Goal: Information Seeking & Learning: Compare options

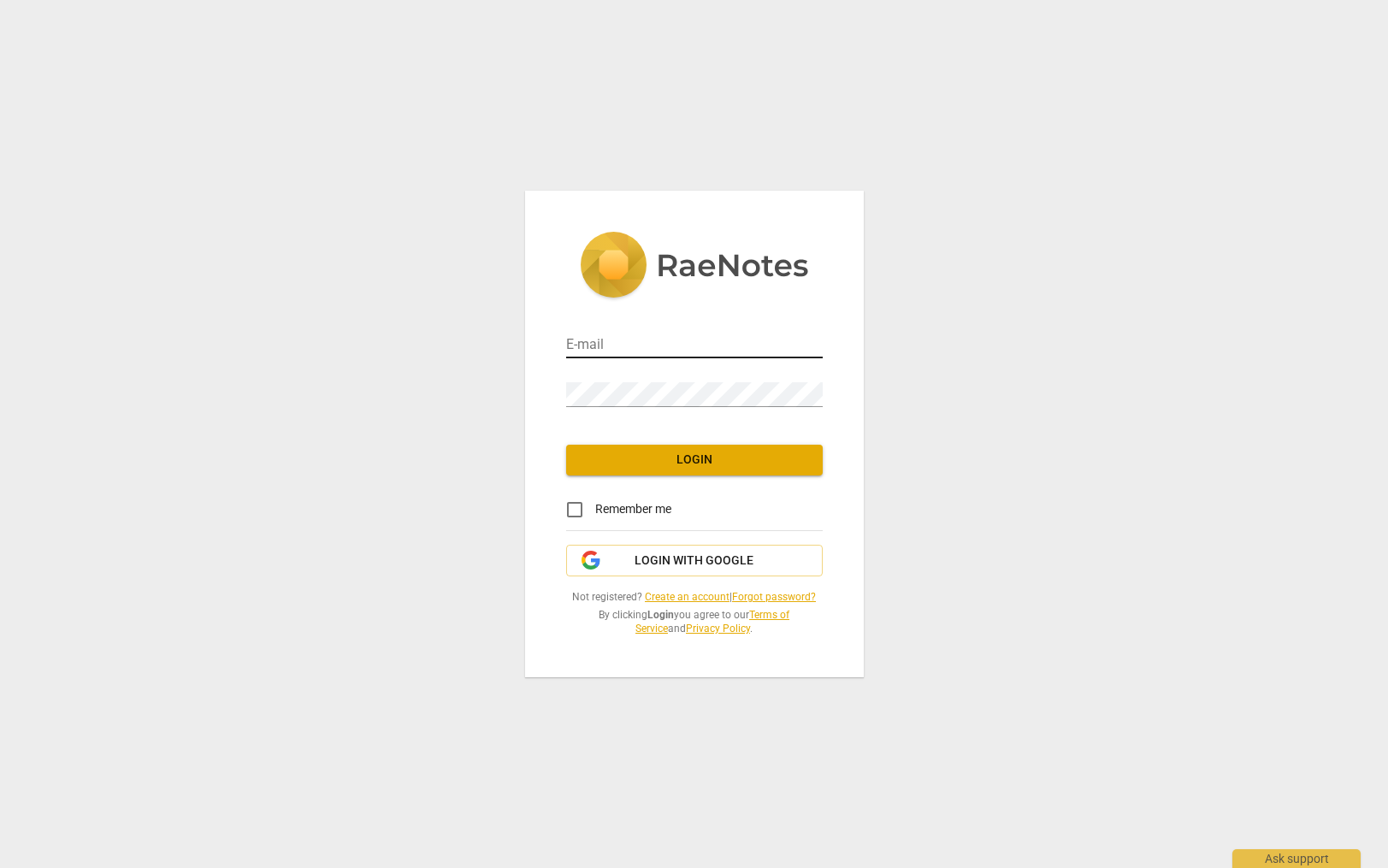
click at [637, 356] on input "email" at bounding box center [694, 346] width 257 height 25
type input "[EMAIL_ADDRESS][DOMAIN_NAME]"
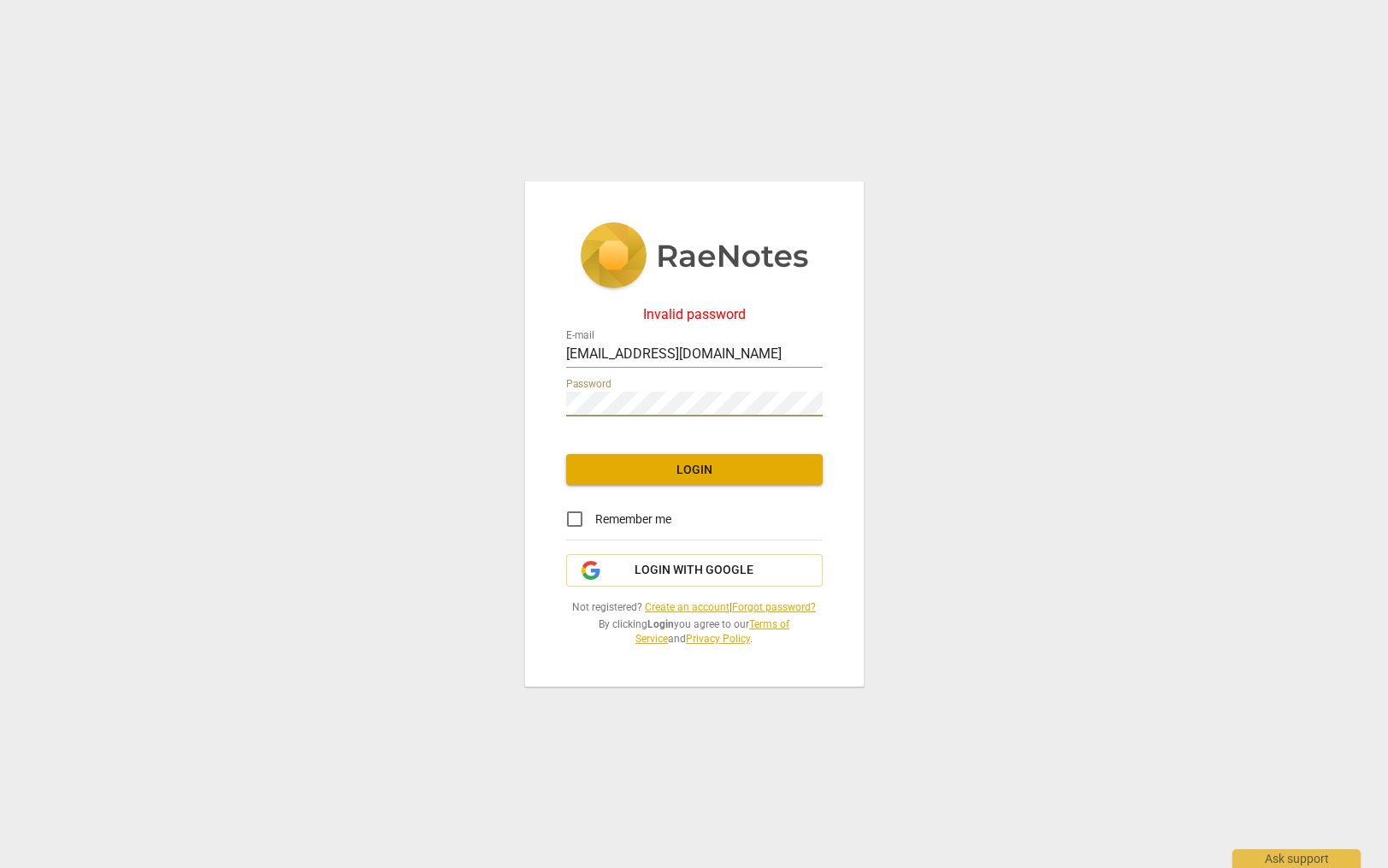
click at [479, 389] on div "Invalid password E-mail [EMAIL_ADDRESS][DOMAIN_NAME] Password Login Remember me…" at bounding box center [694, 434] width 1388 height 868
click at [679, 570] on span "Login with Google" at bounding box center [694, 569] width 119 height 17
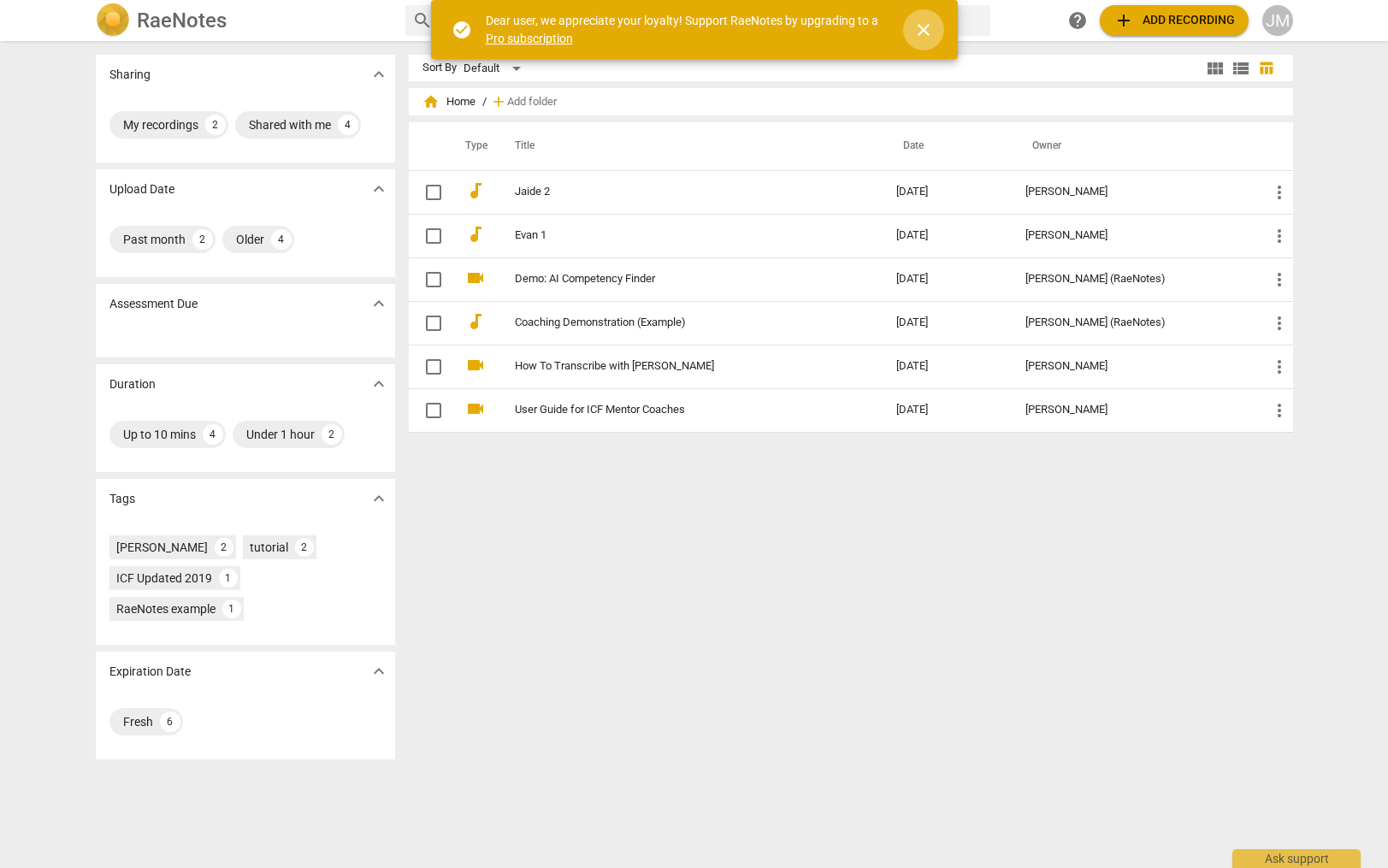
click at [925, 32] on span "close" at bounding box center [924, 29] width 21 height 20
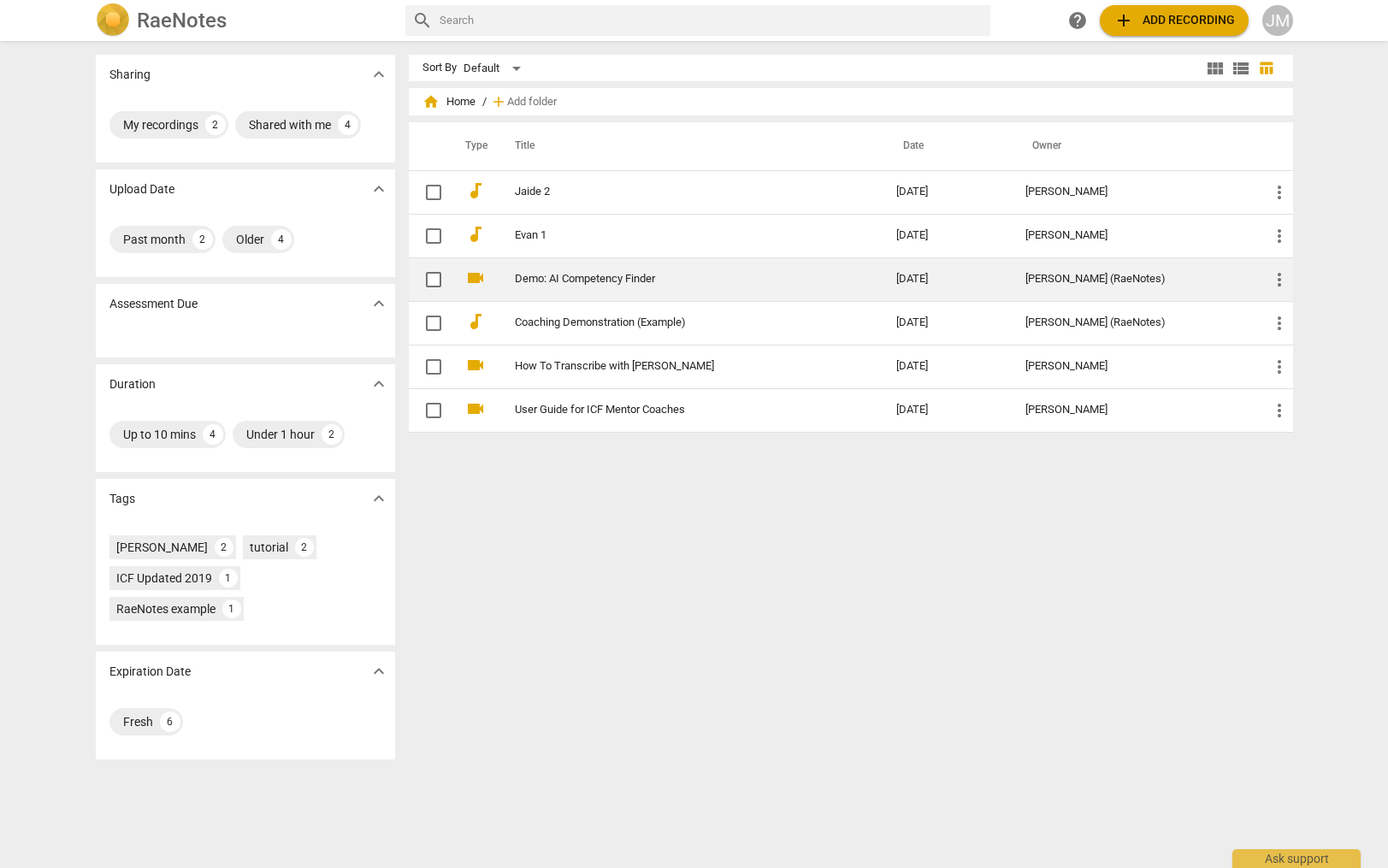
click at [1116, 274] on div "[PERSON_NAME] (RaeNotes)" at bounding box center [1133, 279] width 217 height 12
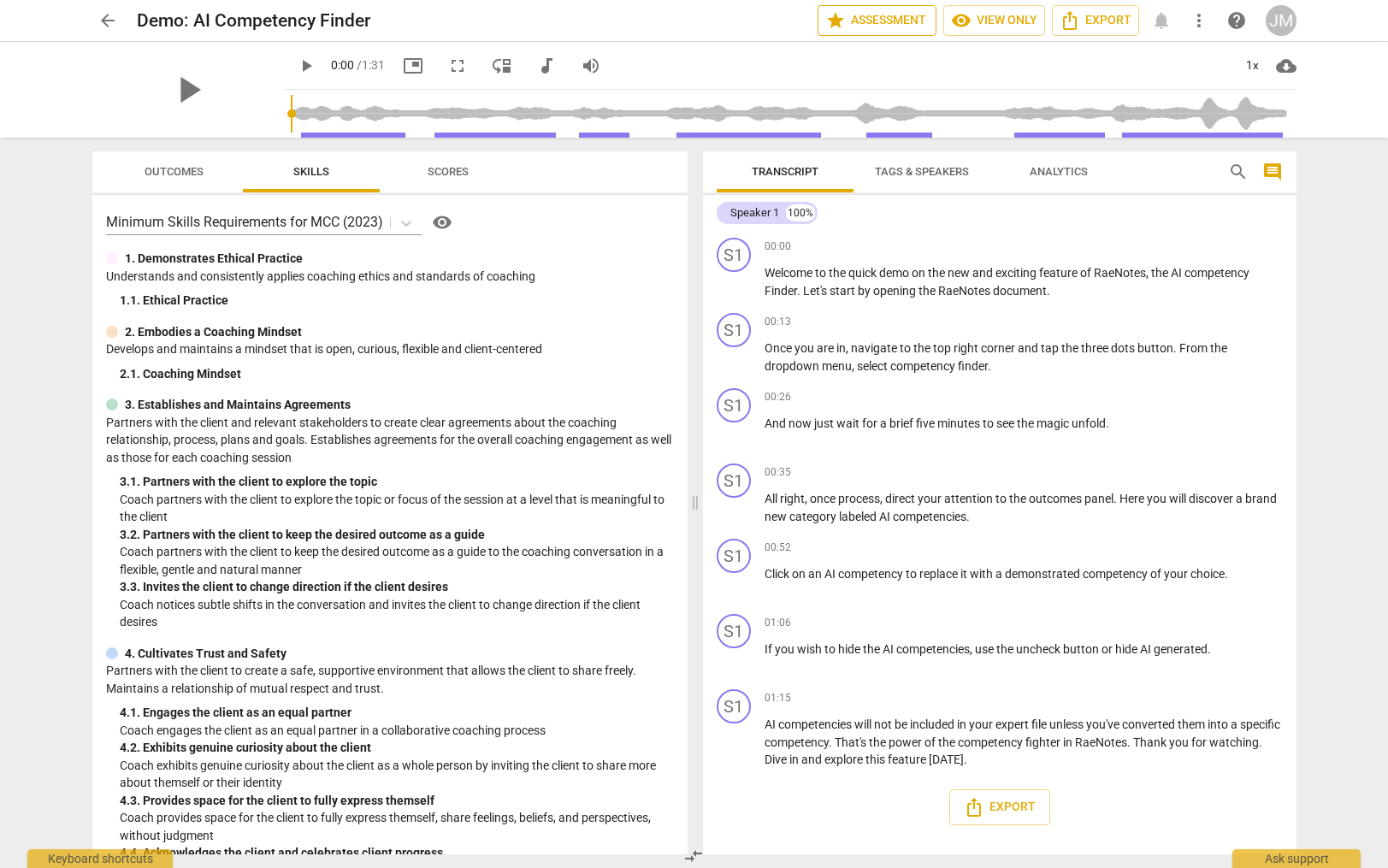
click at [896, 21] on span "star Assessment" at bounding box center [877, 20] width 103 height 20
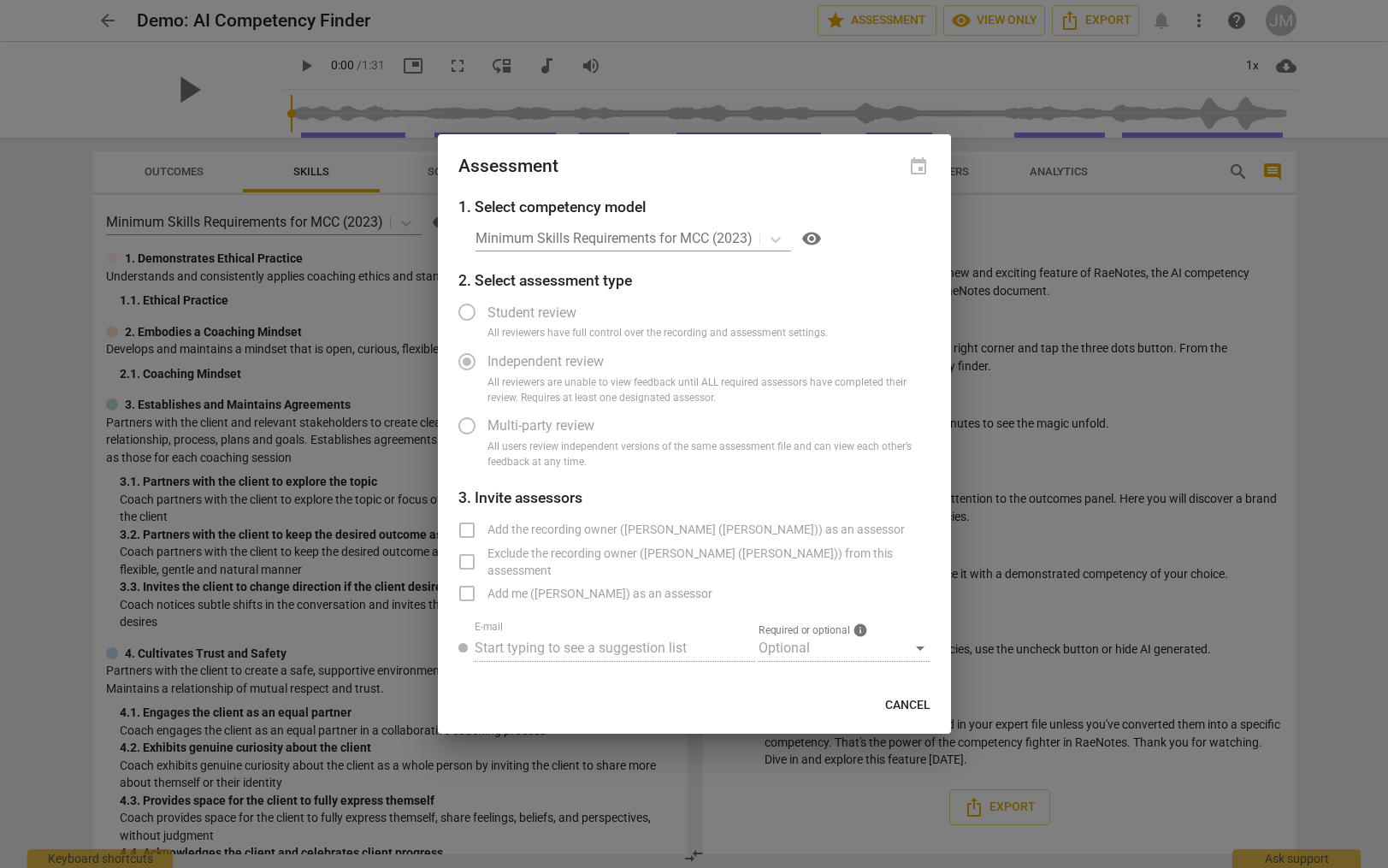
click at [767, 237] on div "Minimum Skills Requirements for MCC (2023) visibility" at bounding box center [702, 238] width 455 height 28
drag, startPoint x: 771, startPoint y: 237, endPoint x: 753, endPoint y: 236, distance: 18.0
click at [763, 236] on div "Minimum Skills Requirements for MCC (2023) visibility" at bounding box center [702, 238] width 455 height 28
click at [749, 236] on div "Minimum Skills Requirements for MCC (2023) visibility" at bounding box center [702, 238] width 455 height 28
click at [743, 237] on div "Minimum Skills Requirements for MCC (2023) visibility" at bounding box center [702, 238] width 455 height 28
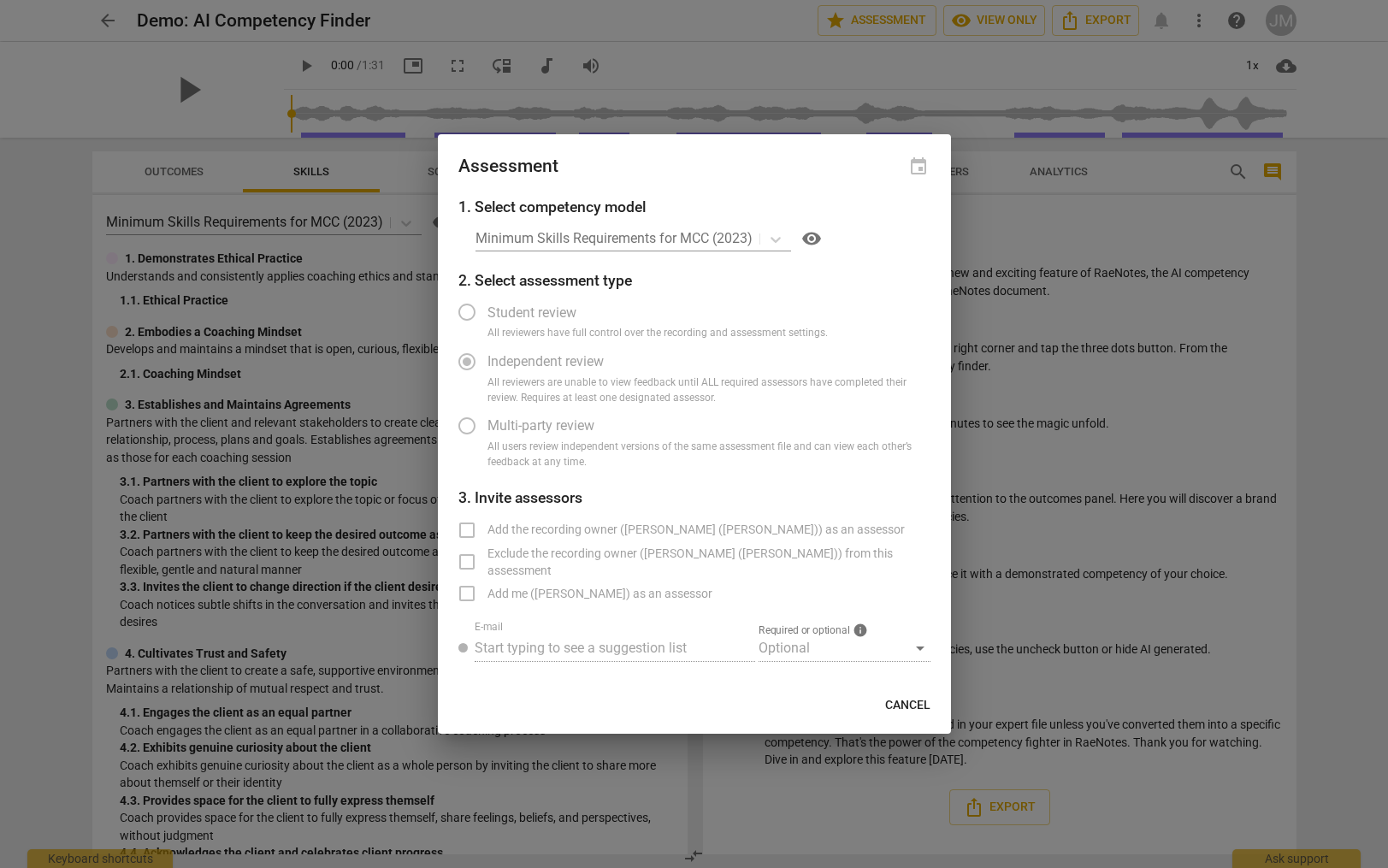
click at [816, 238] on span "visibility" at bounding box center [811, 238] width 21 height 20
click at [918, 710] on span "Cancel" at bounding box center [908, 705] width 45 height 17
radio input "false"
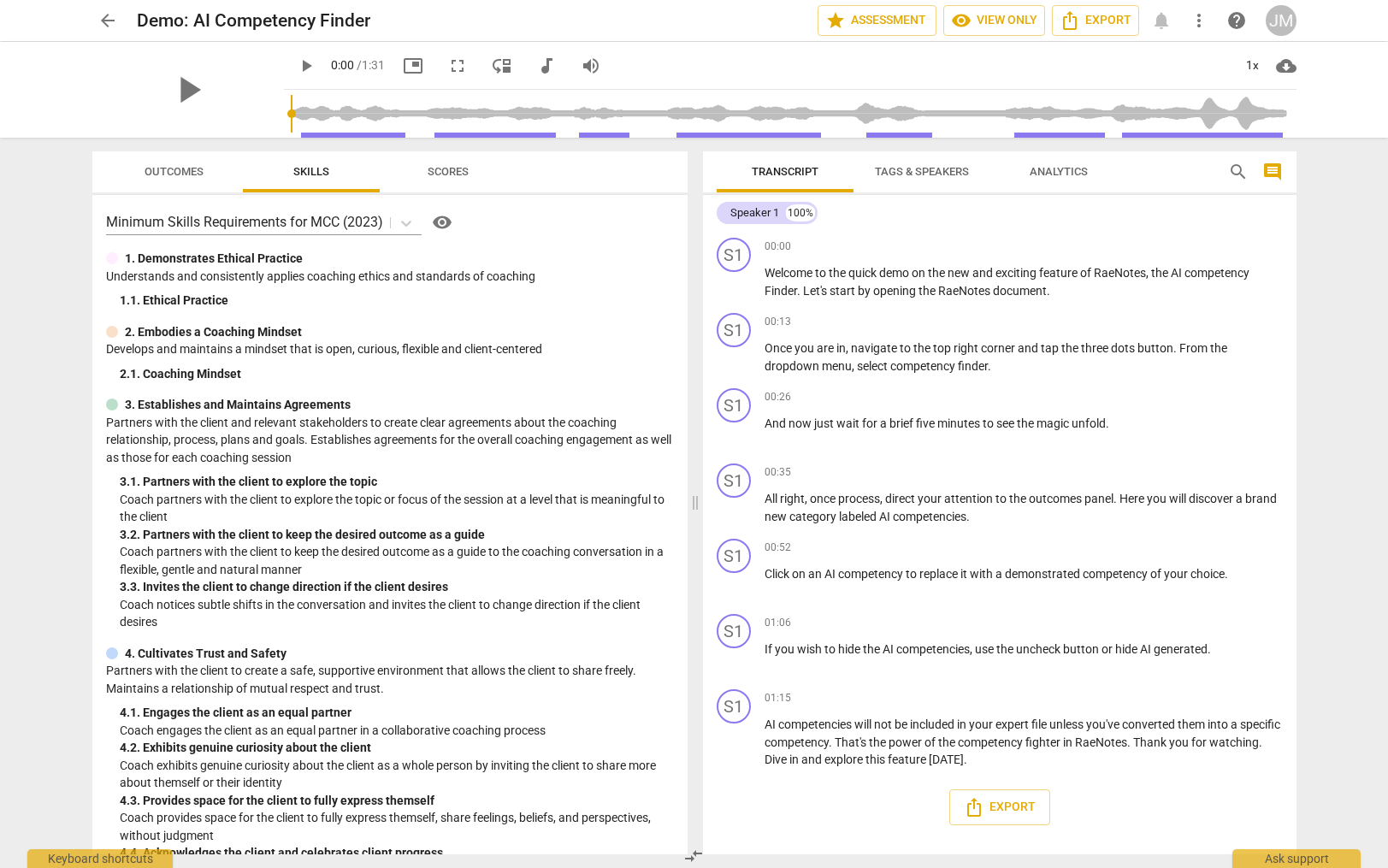
click at [103, 19] on span "arrow_back" at bounding box center [107, 20] width 21 height 20
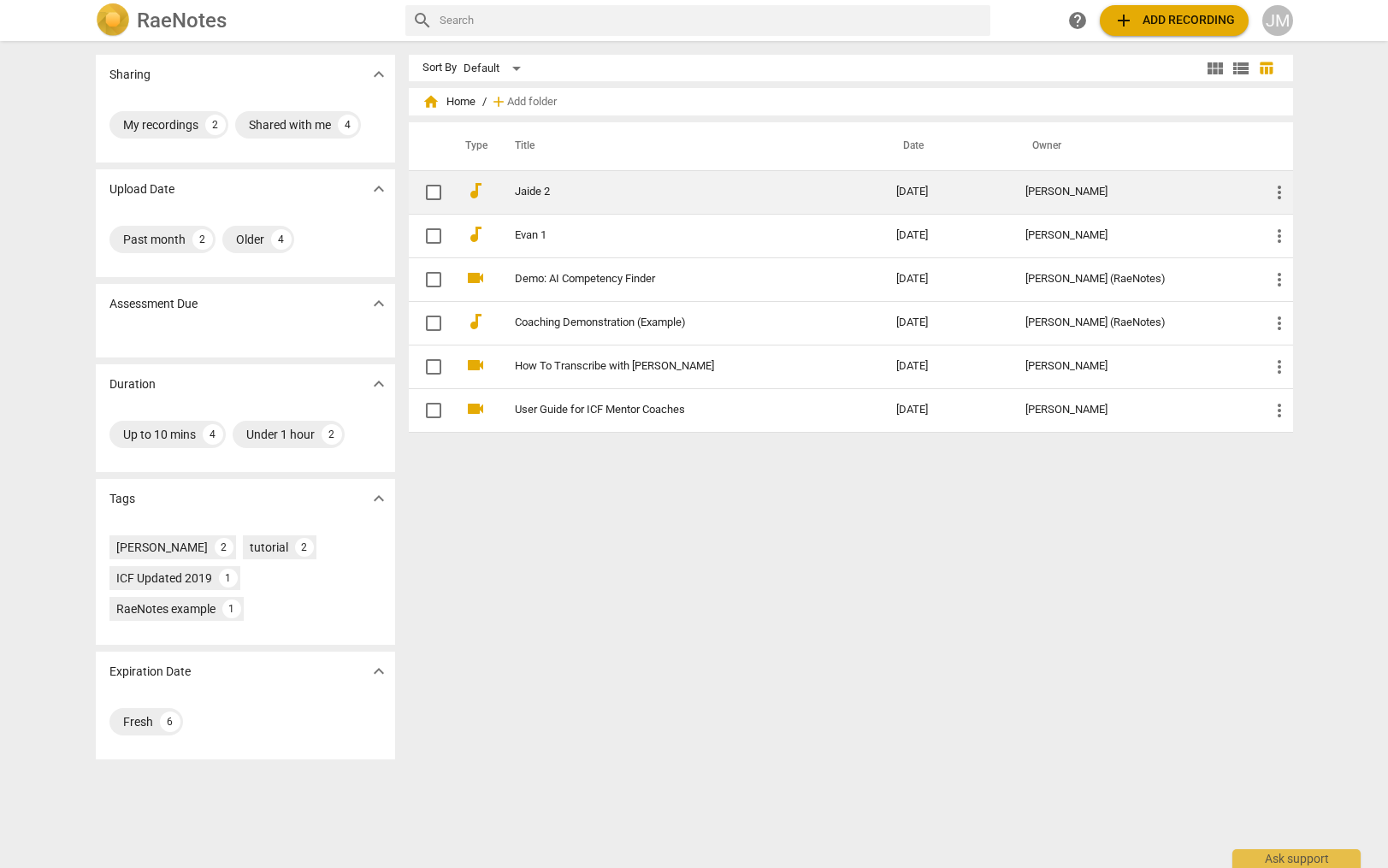
click at [554, 191] on link "Jaide 2" at bounding box center [674, 192] width 320 height 12
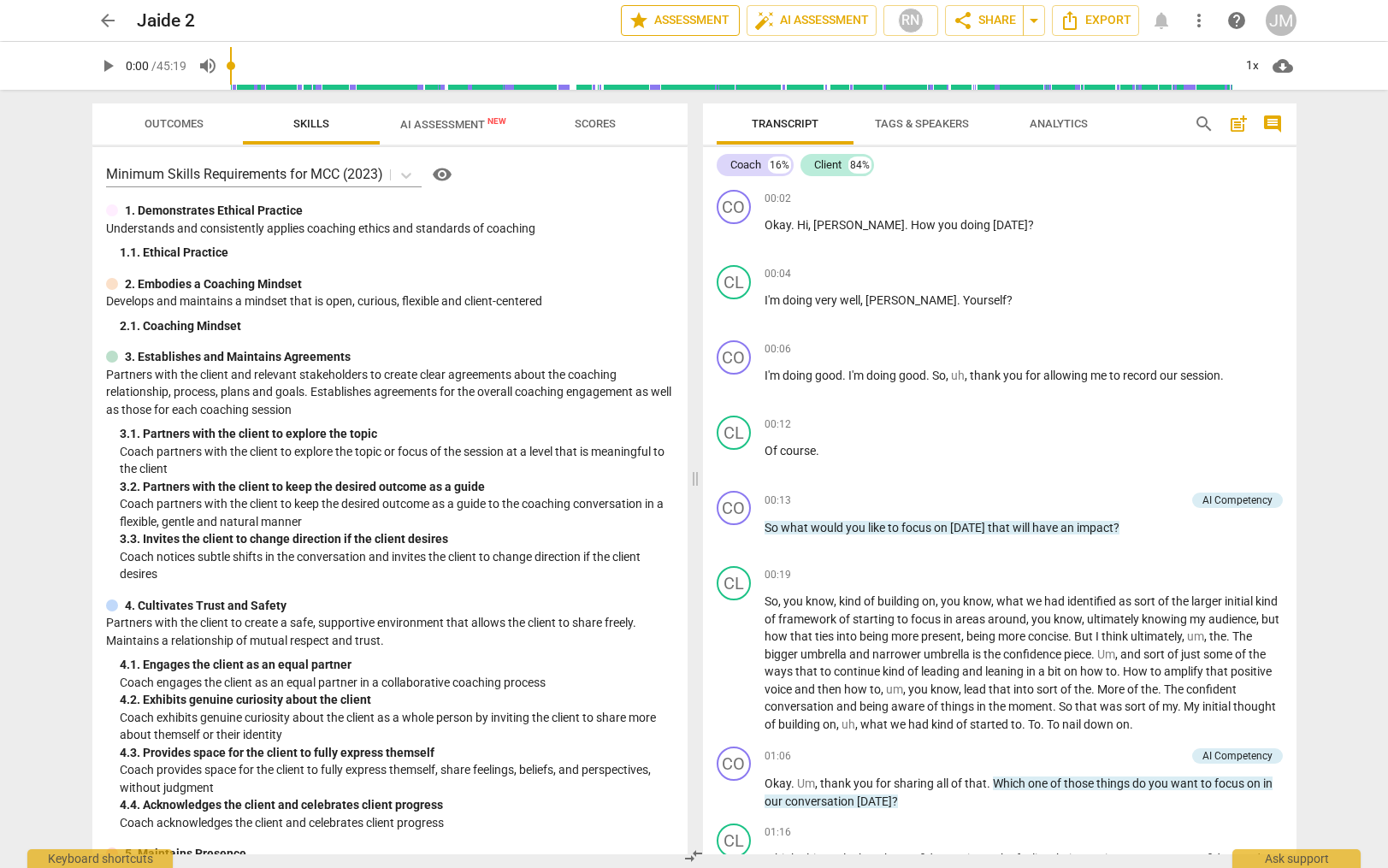
click at [694, 20] on span "star Assessment" at bounding box center [680, 20] width 103 height 20
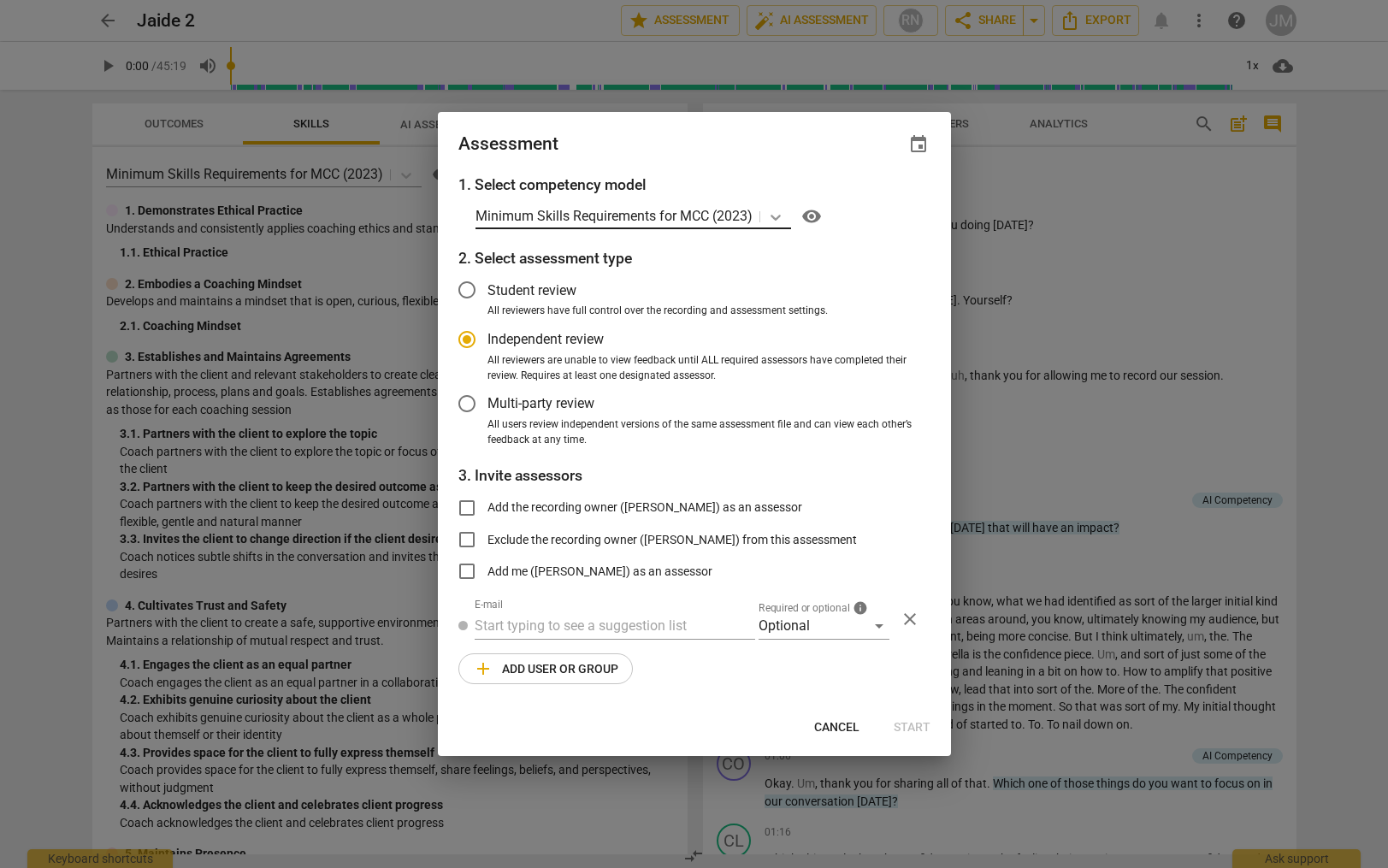
click at [775, 216] on icon at bounding box center [775, 217] width 17 height 17
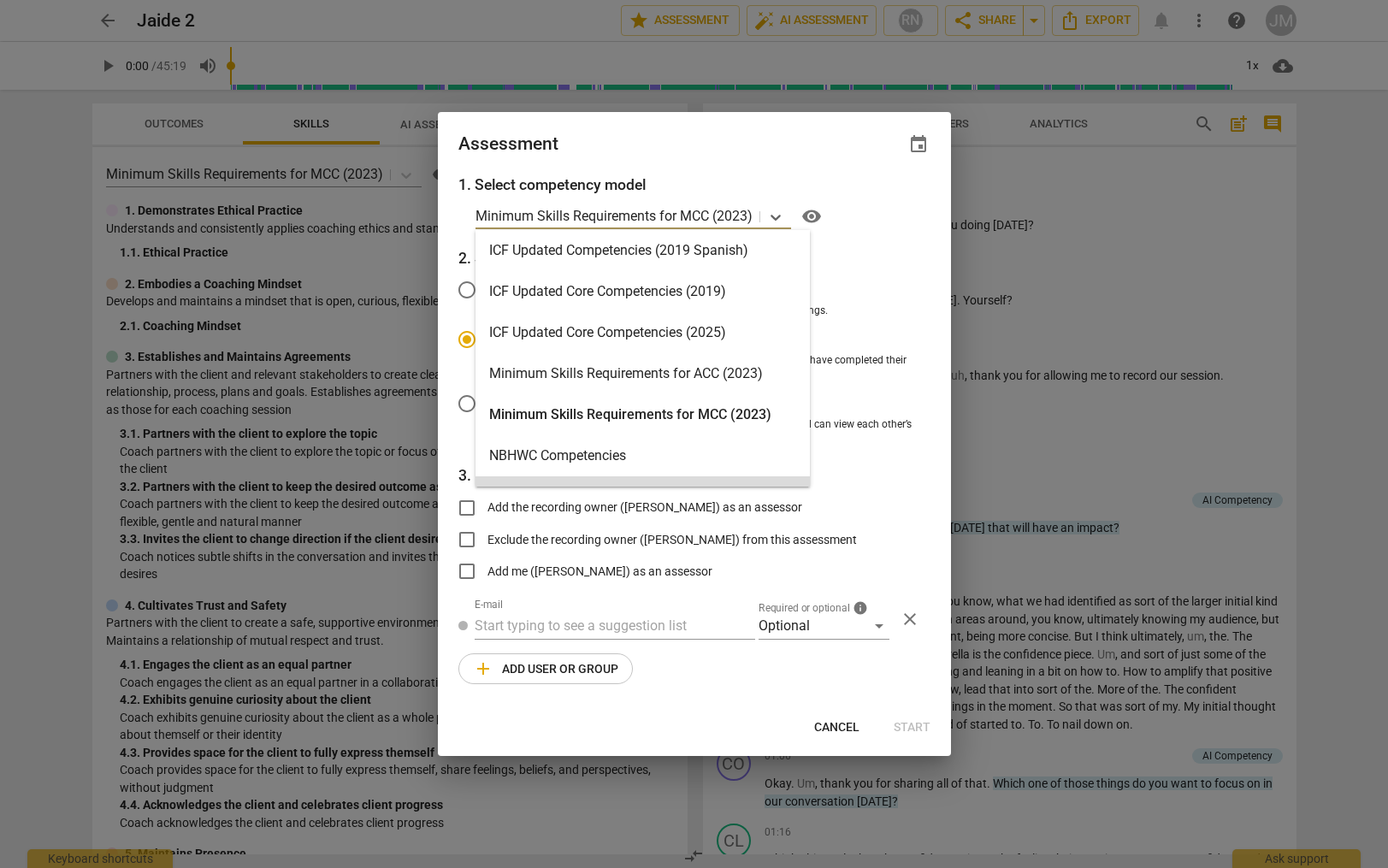
scroll to position [263, 0]
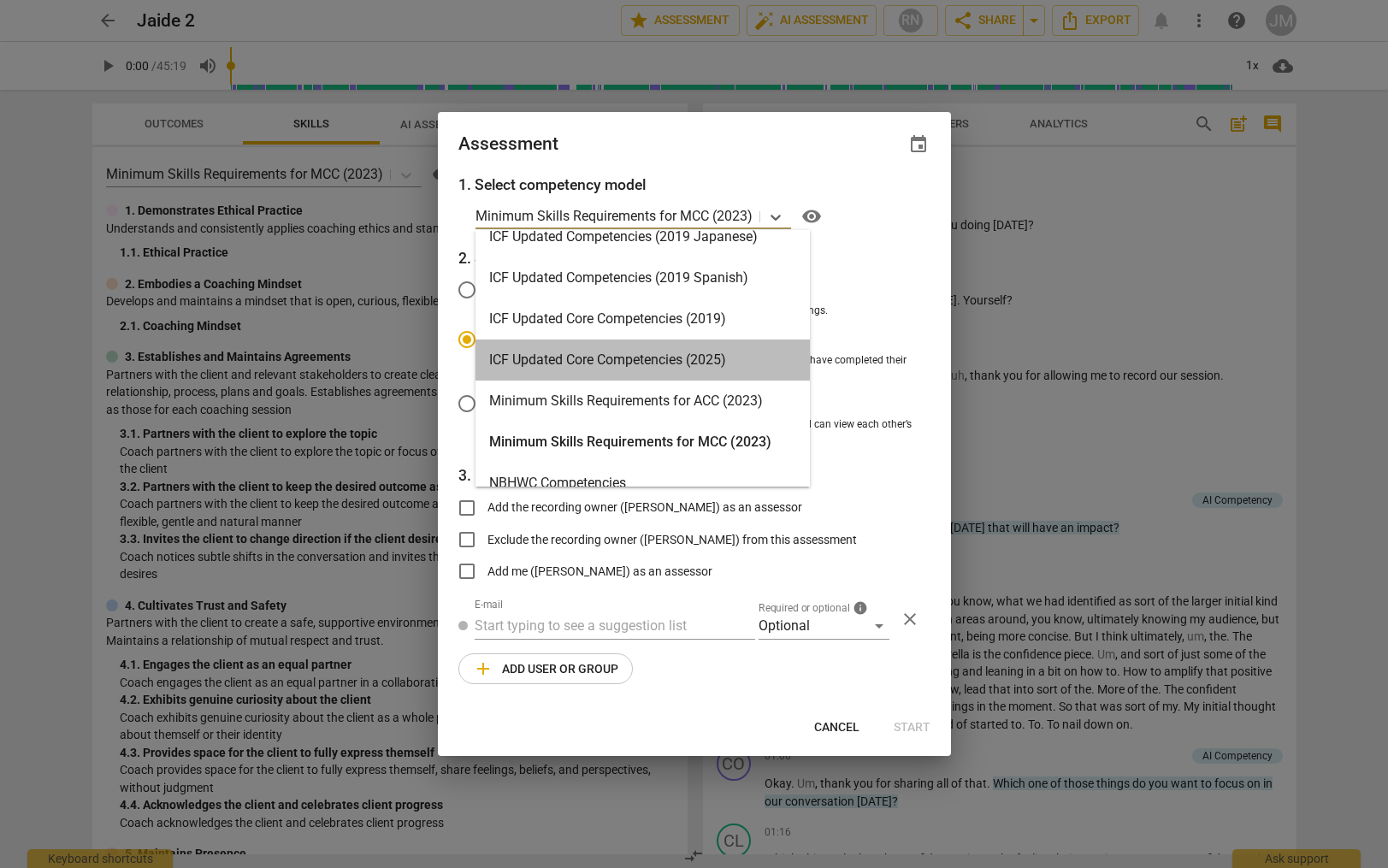
click at [735, 367] on div "ICF Updated Core Competencies (2025)" at bounding box center [642, 360] width 334 height 41
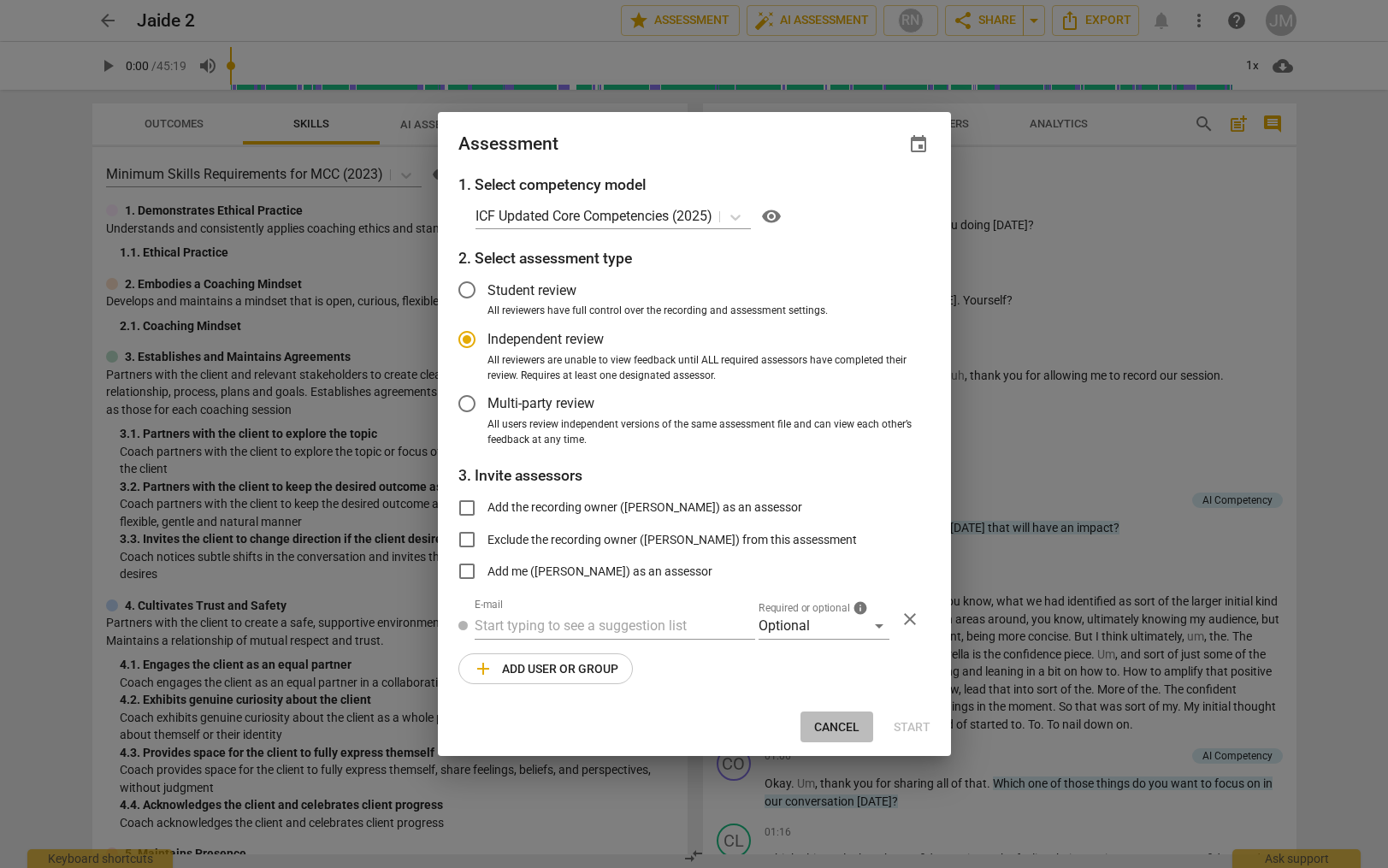
click at [850, 720] on span "Cancel" at bounding box center [836, 727] width 45 height 17
radio input "false"
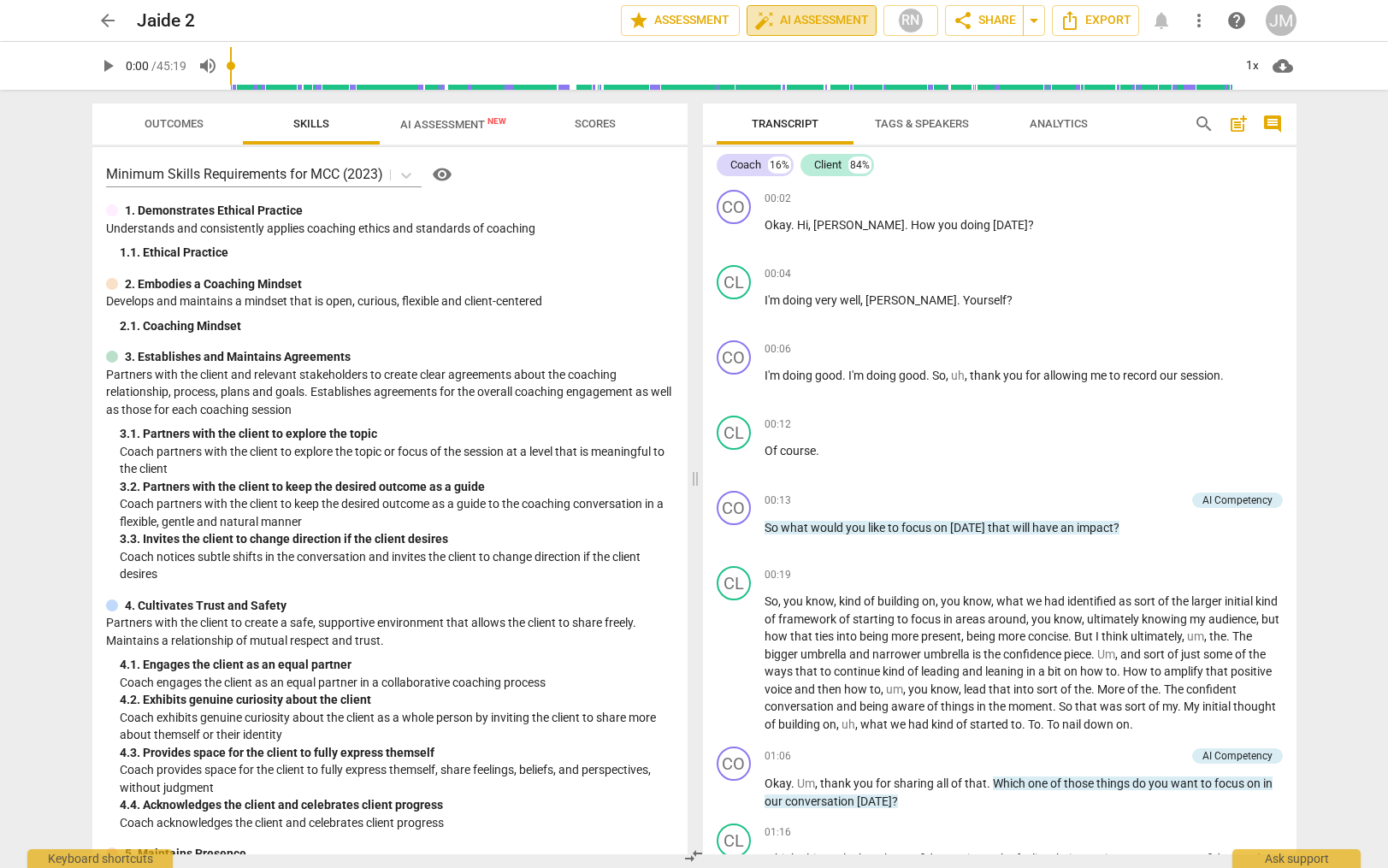
click at [790, 20] on span "auto_fix_high AI Assessment" at bounding box center [811, 20] width 115 height 20
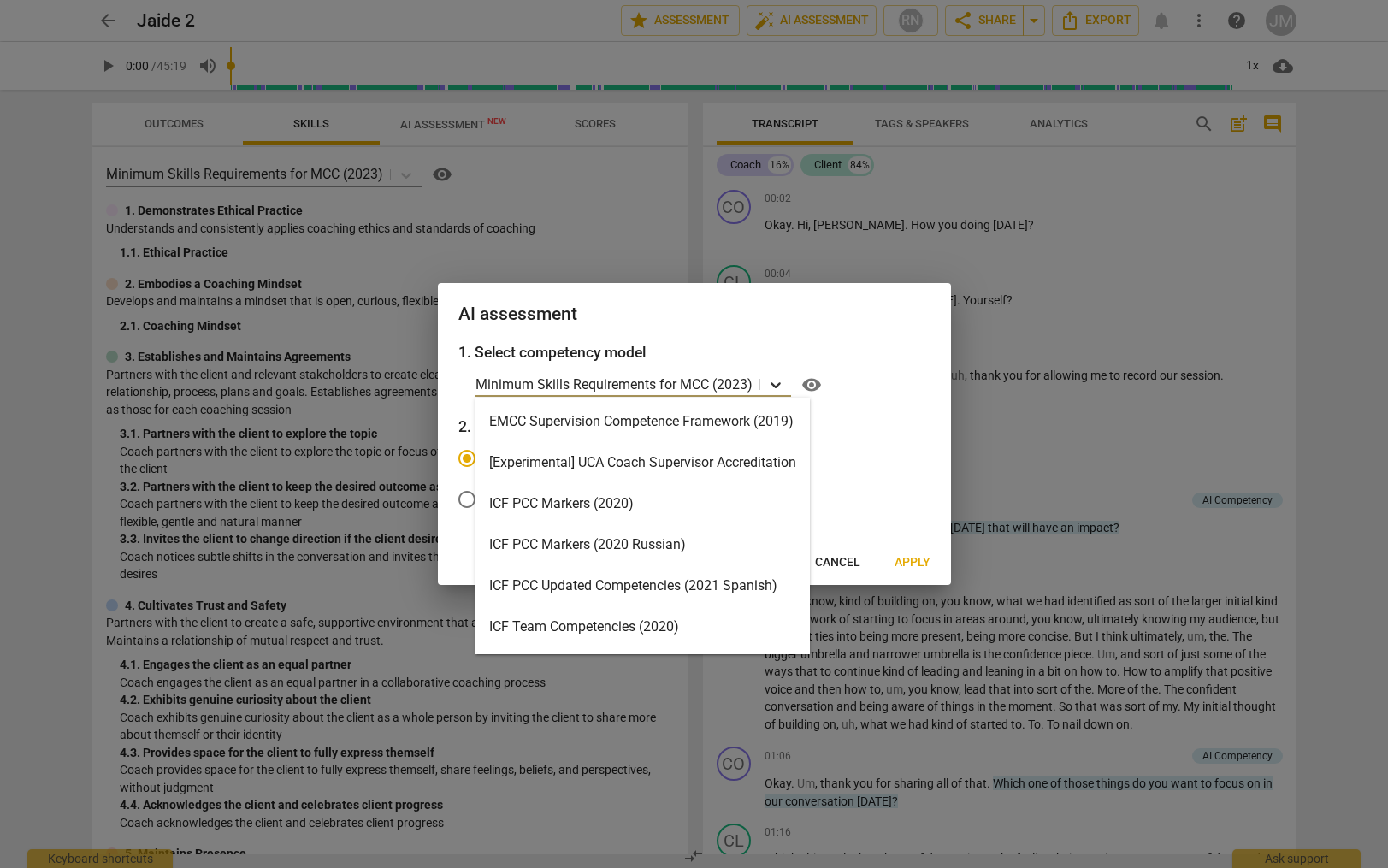
click at [770, 387] on icon at bounding box center [775, 384] width 17 height 17
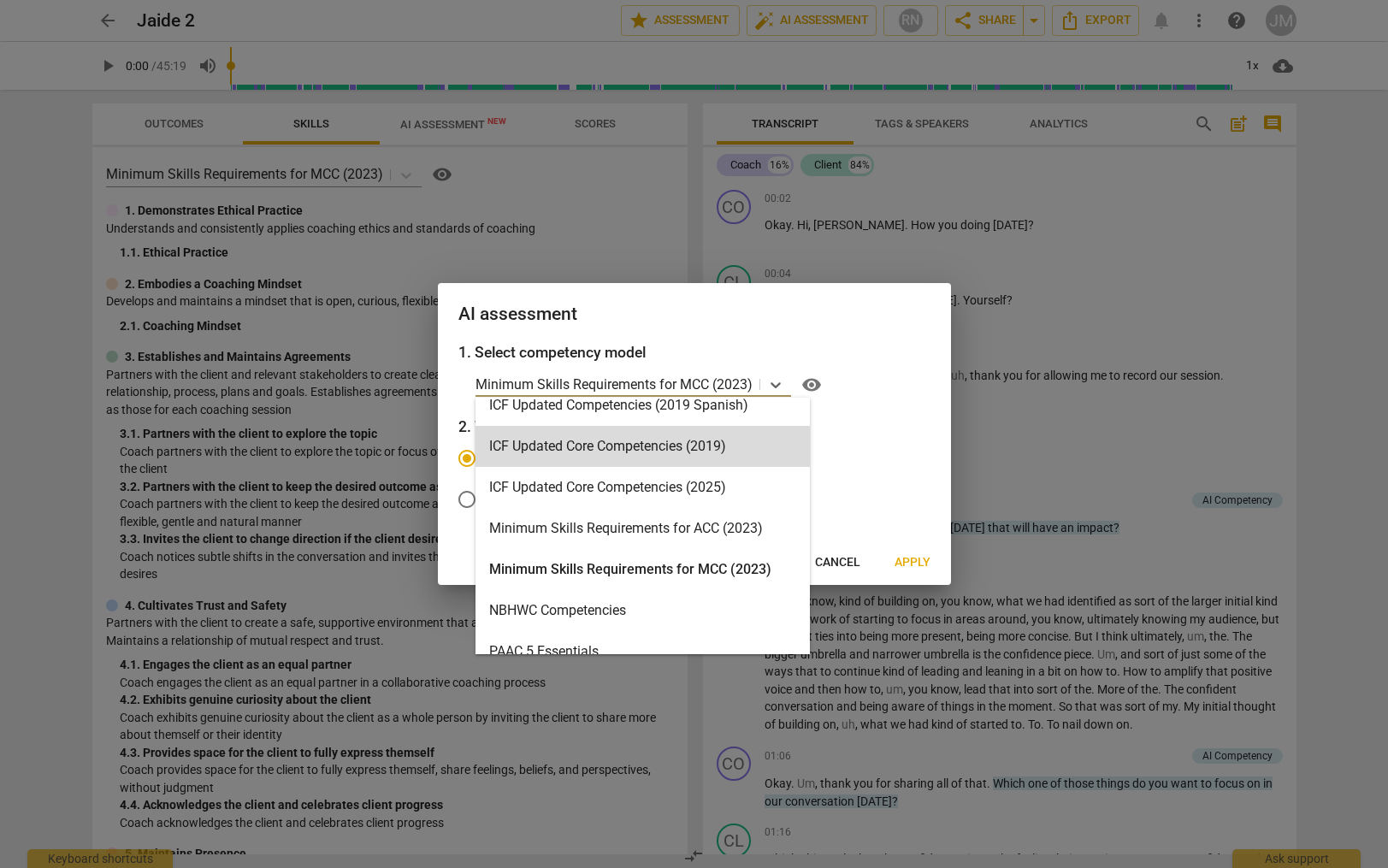
scroll to position [308, 0]
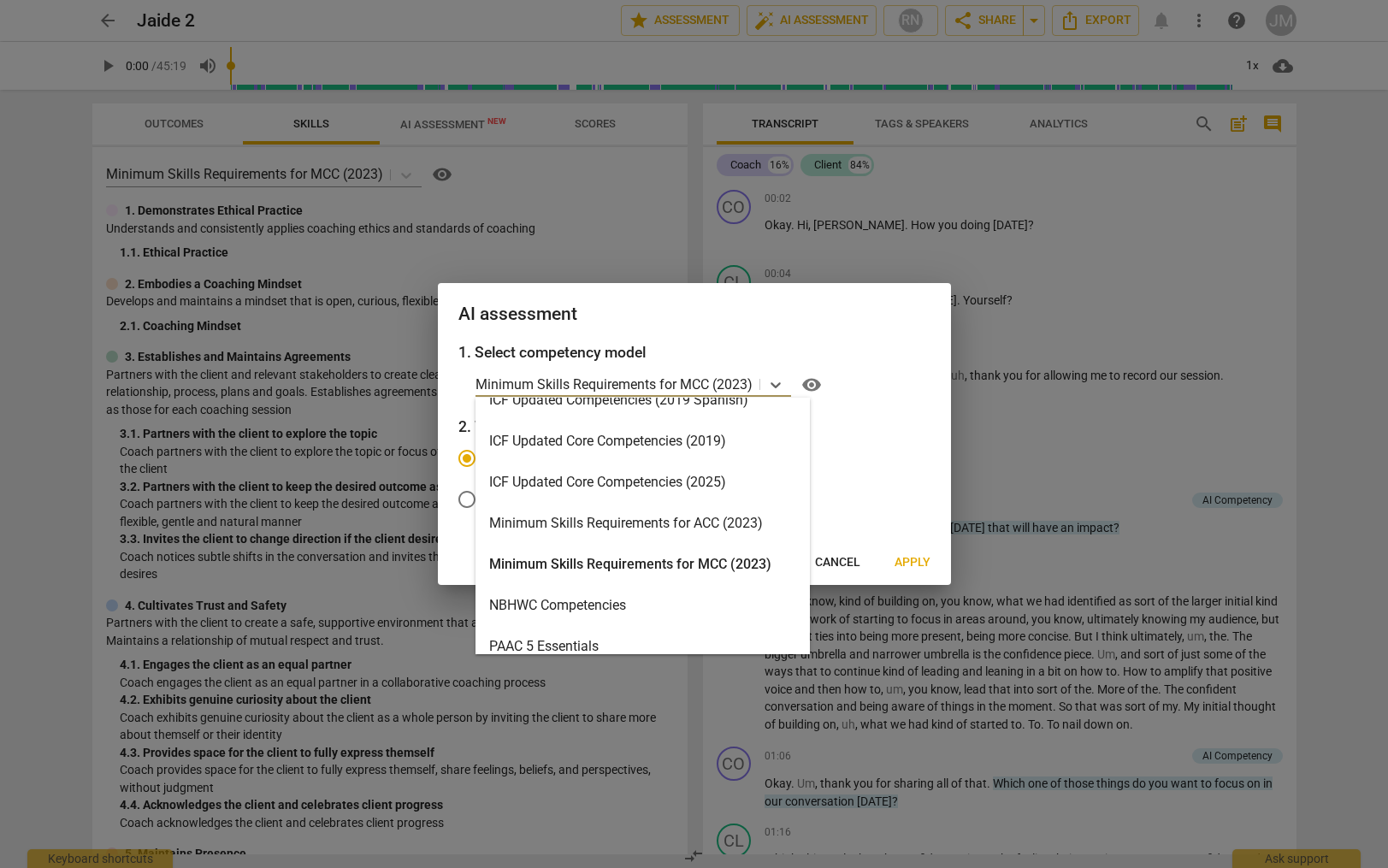
click at [693, 482] on div "ICF Updated Core Competencies (2025)" at bounding box center [642, 482] width 334 height 41
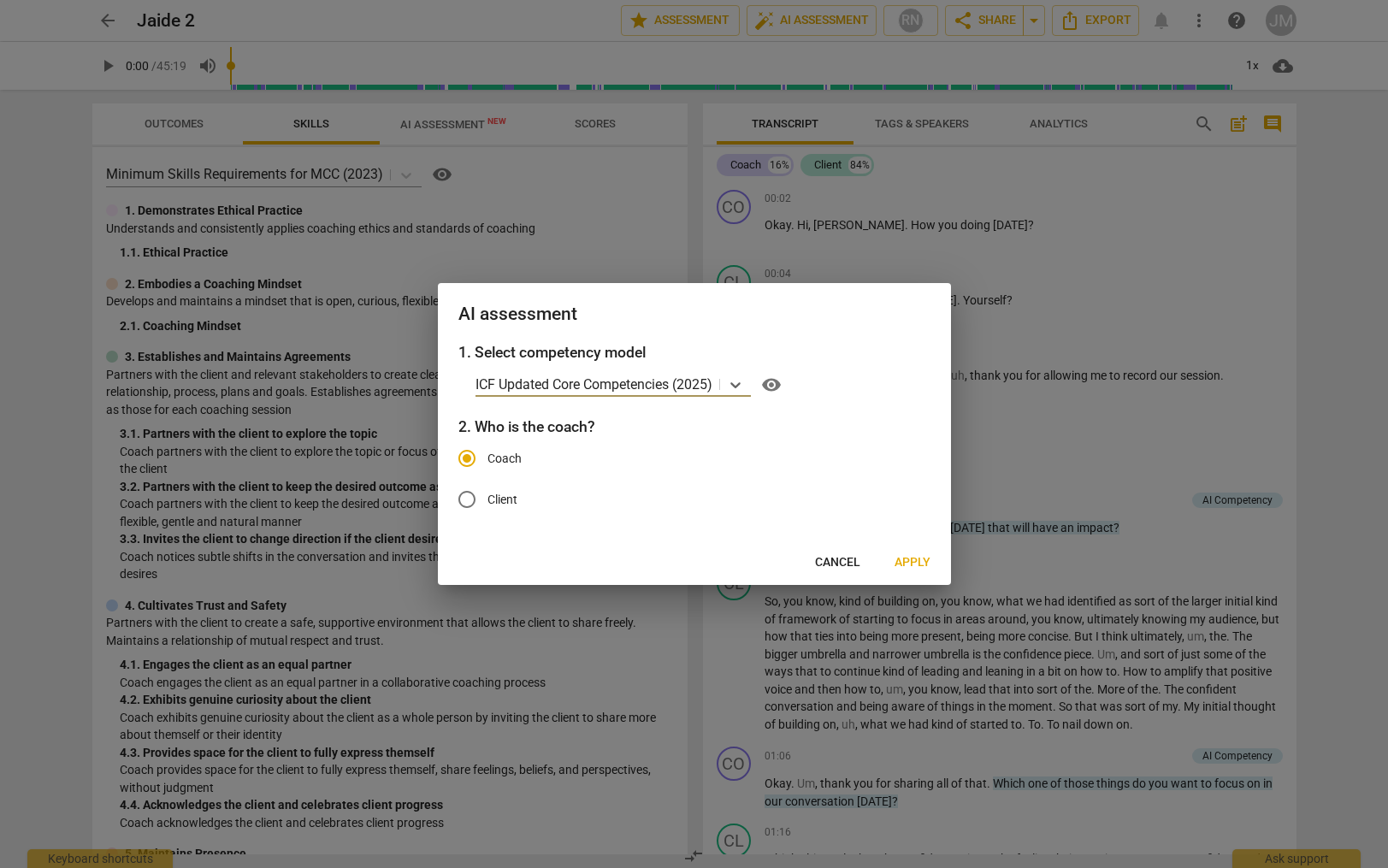
click at [901, 557] on span "Apply" at bounding box center [912, 562] width 36 height 17
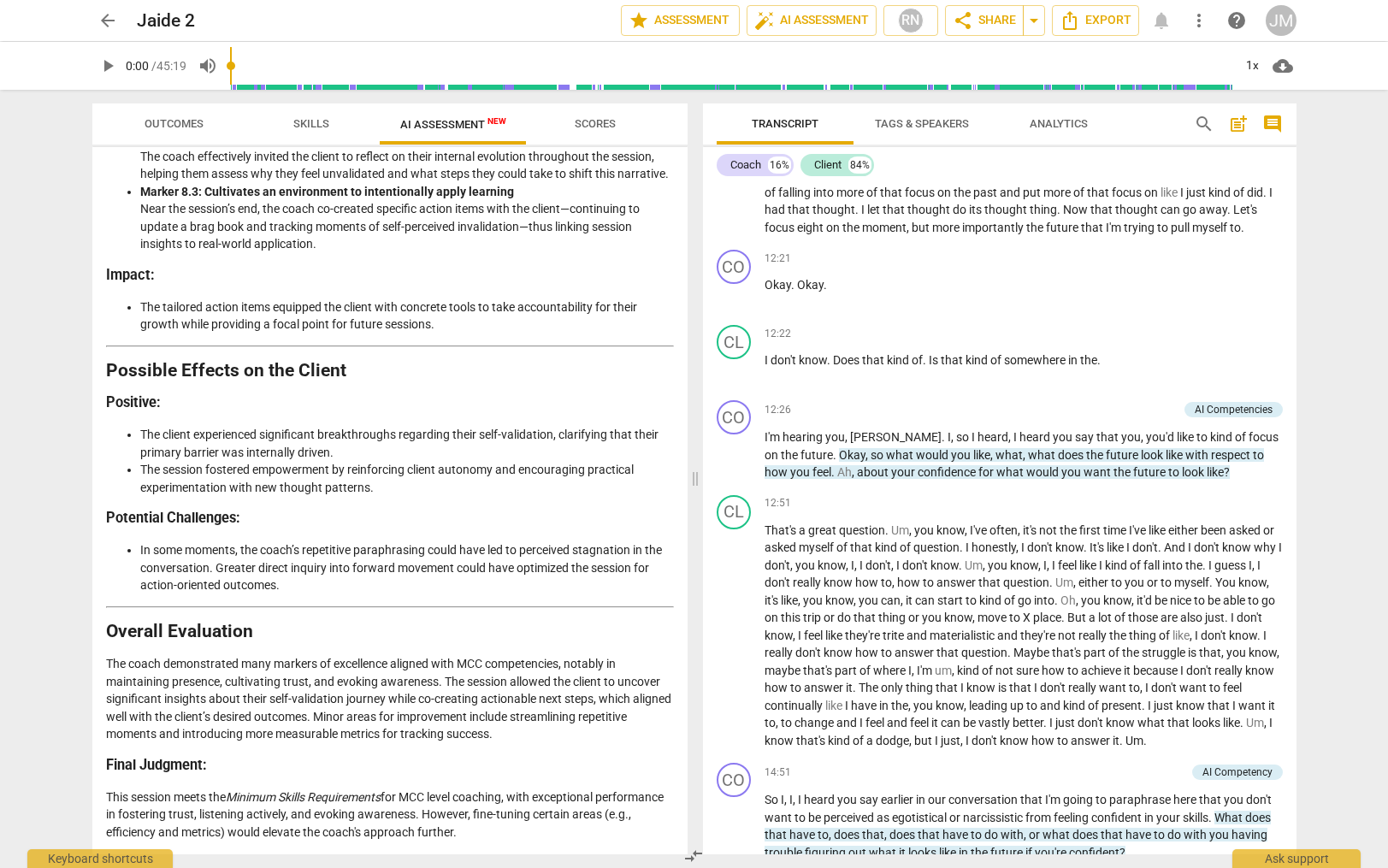
scroll to position [3158, 0]
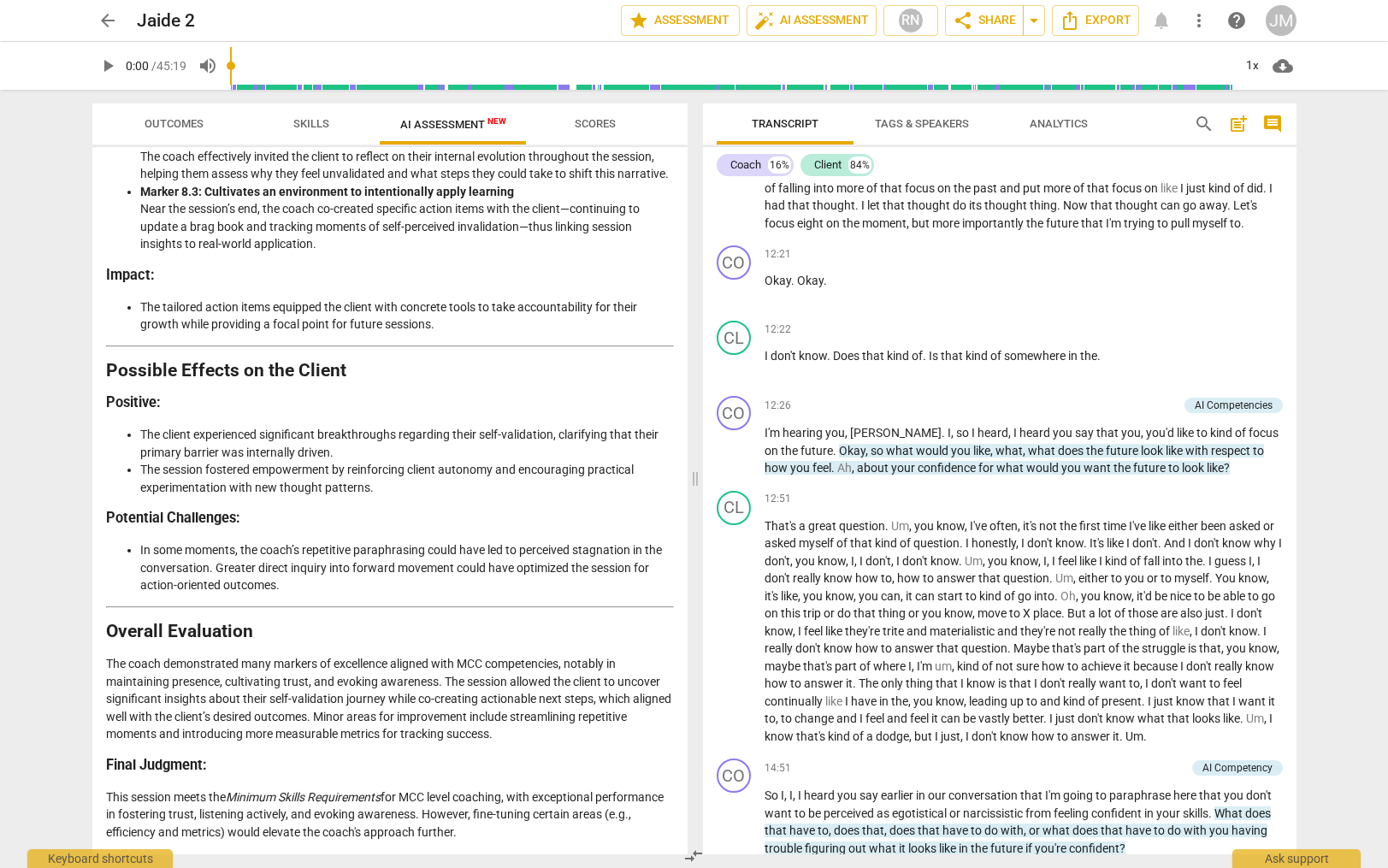
click at [439, 122] on span "AI Assessment New" at bounding box center [453, 124] width 106 height 12
click at [608, 120] on span "Scores" at bounding box center [595, 123] width 41 height 12
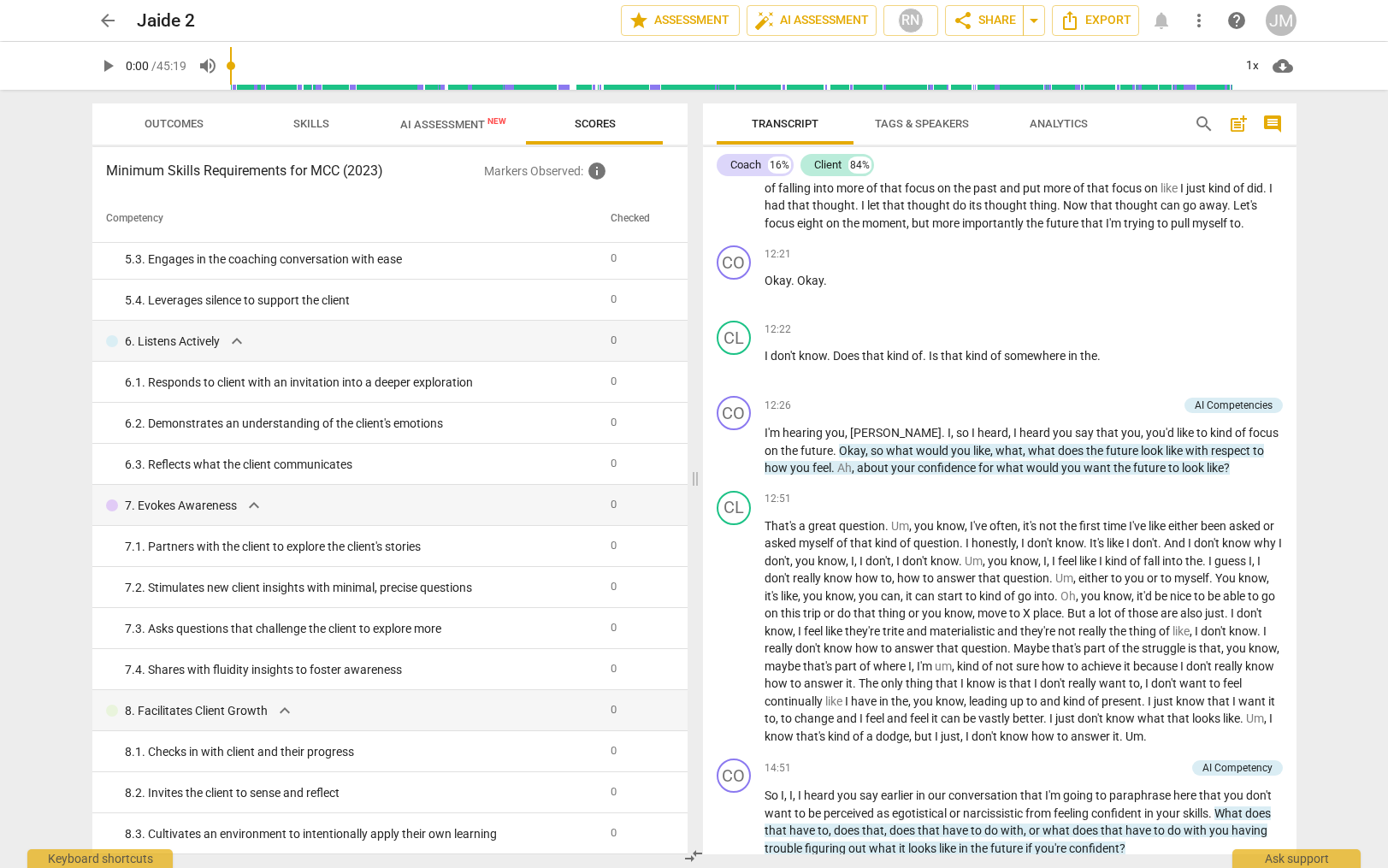
scroll to position [0, 0]
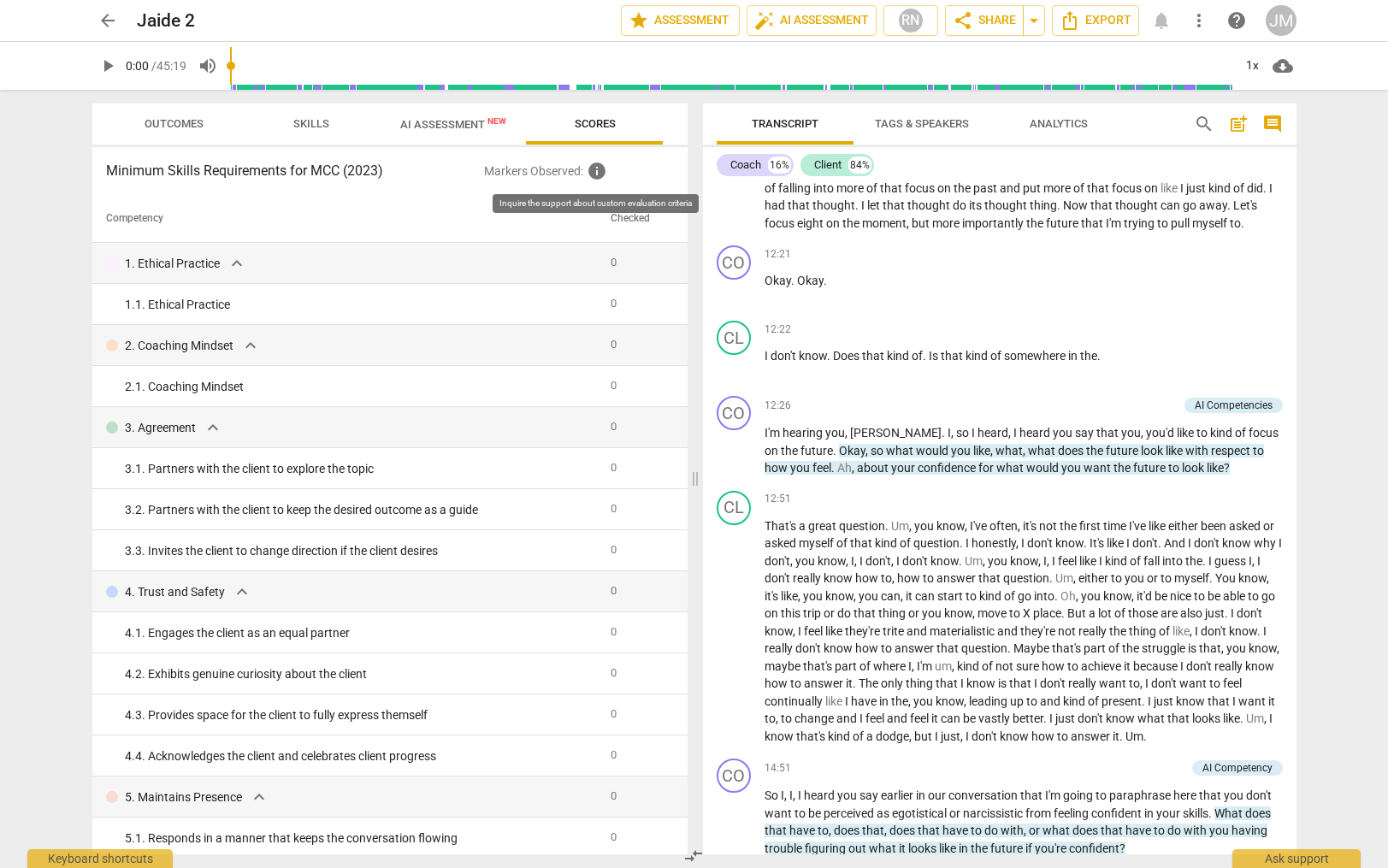
click at [601, 175] on span "info" at bounding box center [596, 170] width 21 height 20
click at [422, 133] on span "AI Assessment New" at bounding box center [453, 124] width 147 height 26
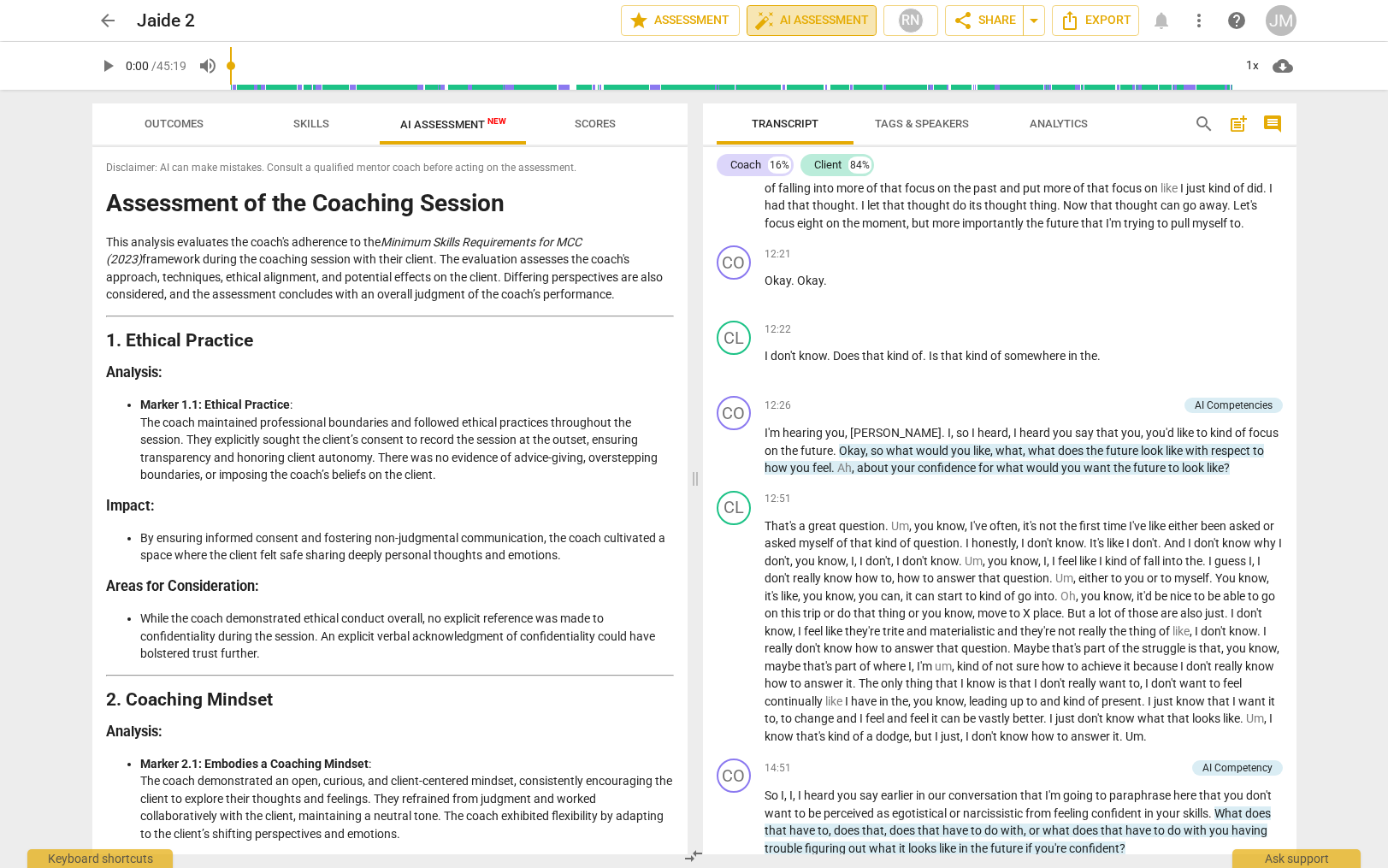
click at [784, 16] on span "auto_fix_high AI Assessment" at bounding box center [811, 20] width 115 height 20
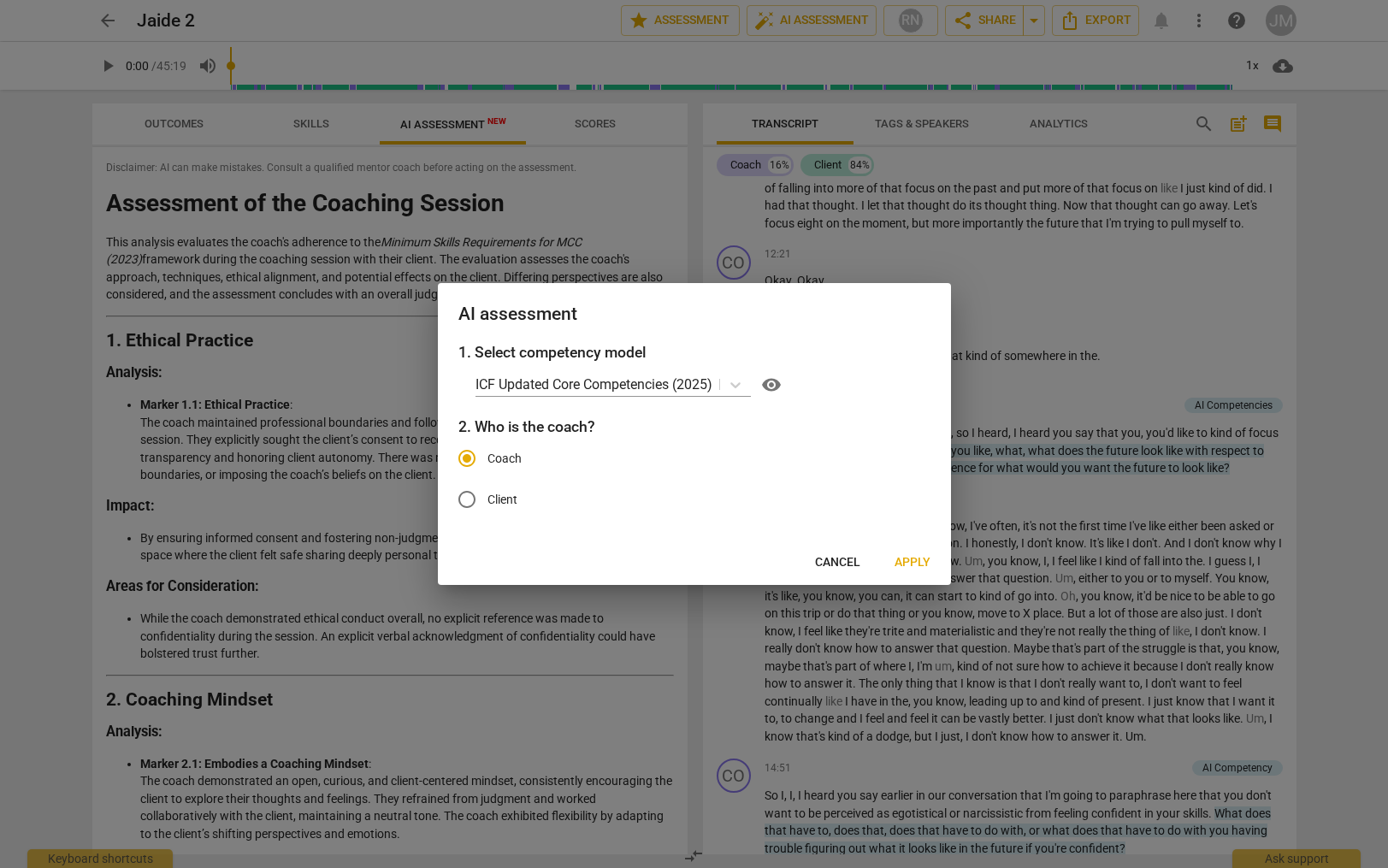
click at [913, 562] on span "Apply" at bounding box center [912, 562] width 36 height 17
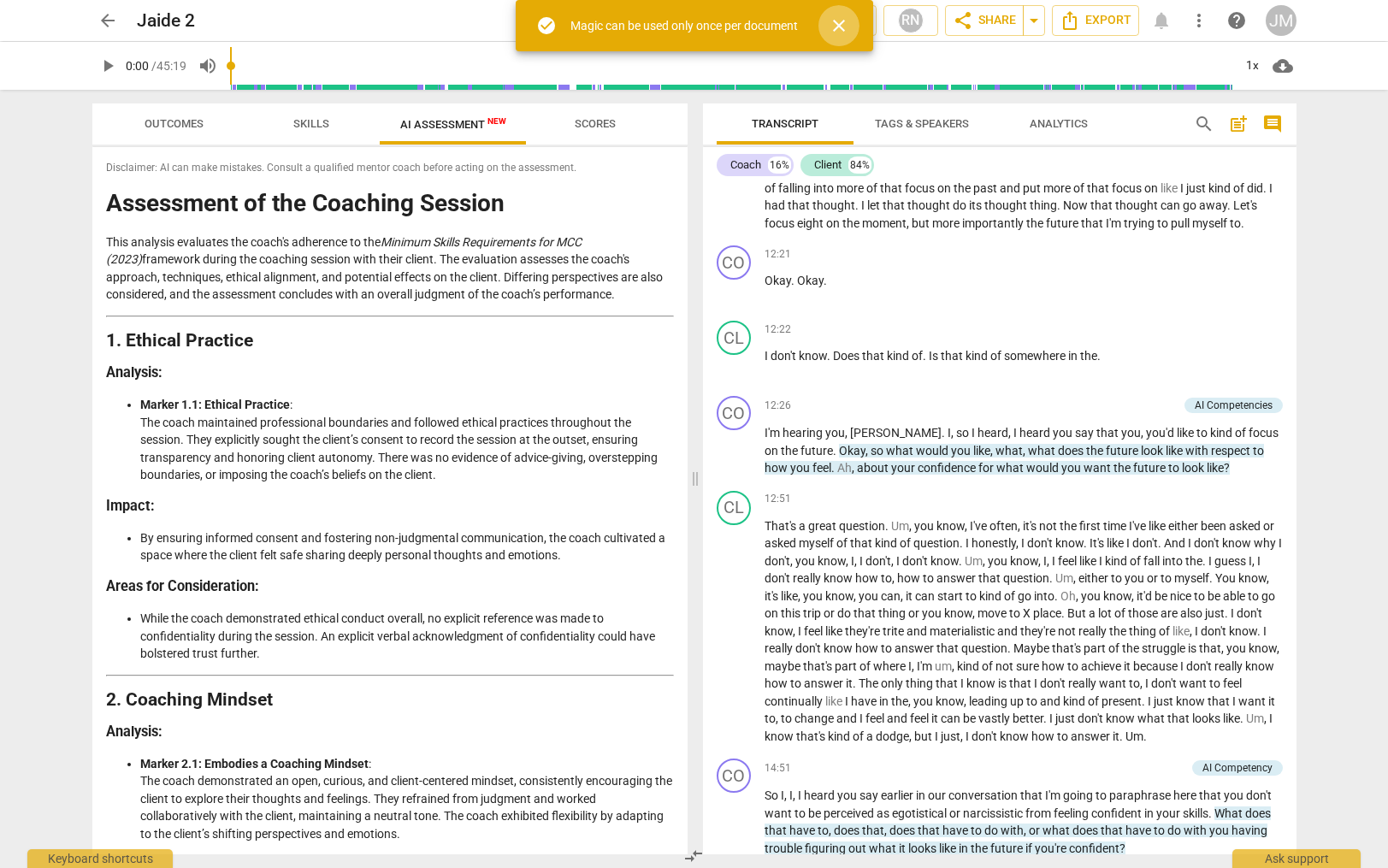
click at [844, 20] on span "close" at bounding box center [839, 25] width 21 height 20
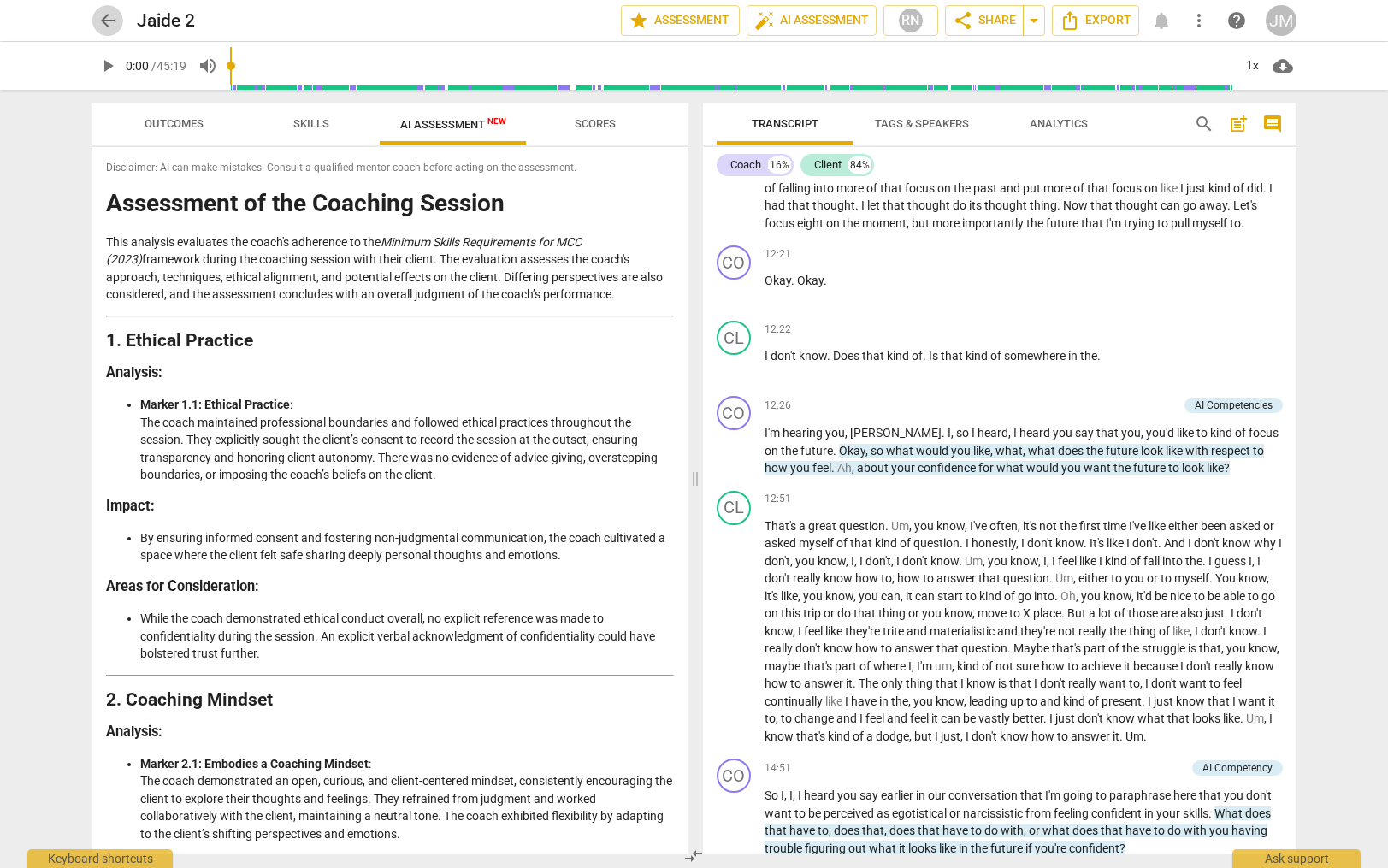
click at [107, 19] on span "arrow_back" at bounding box center [107, 20] width 21 height 20
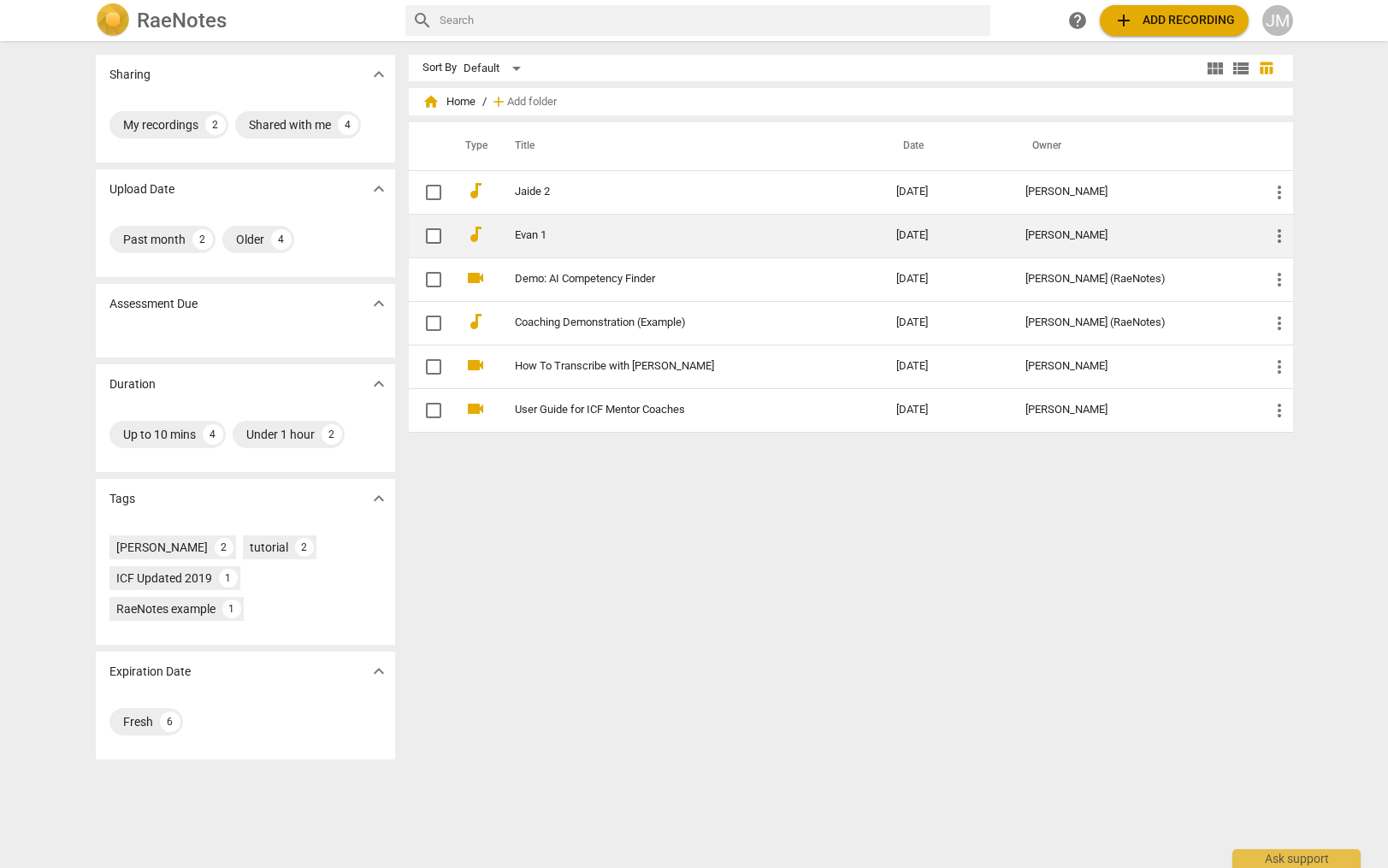
click at [567, 222] on td "Evan 1" at bounding box center [688, 235] width 389 height 44
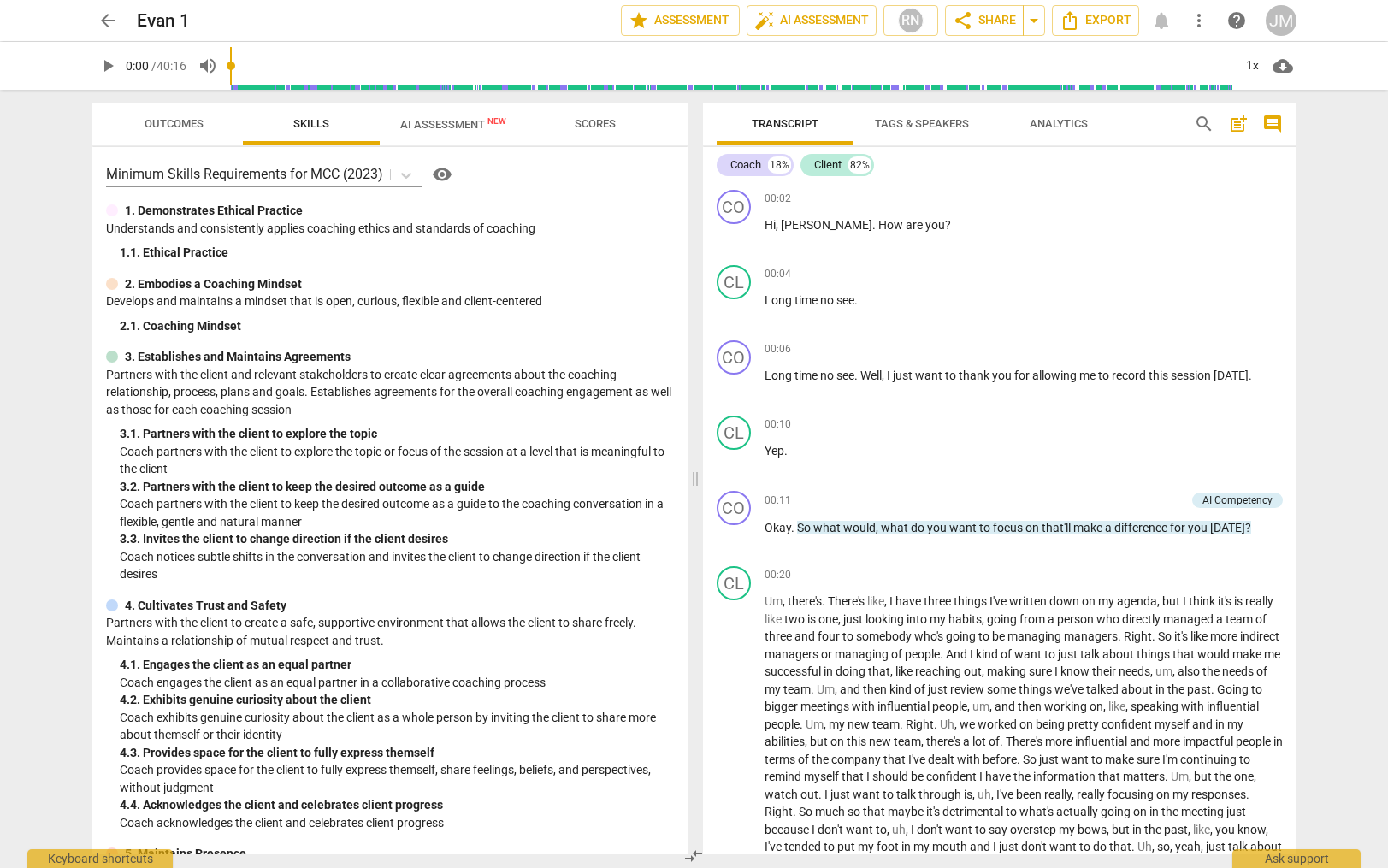
click at [424, 119] on span "AI Assessment New" at bounding box center [453, 124] width 106 height 12
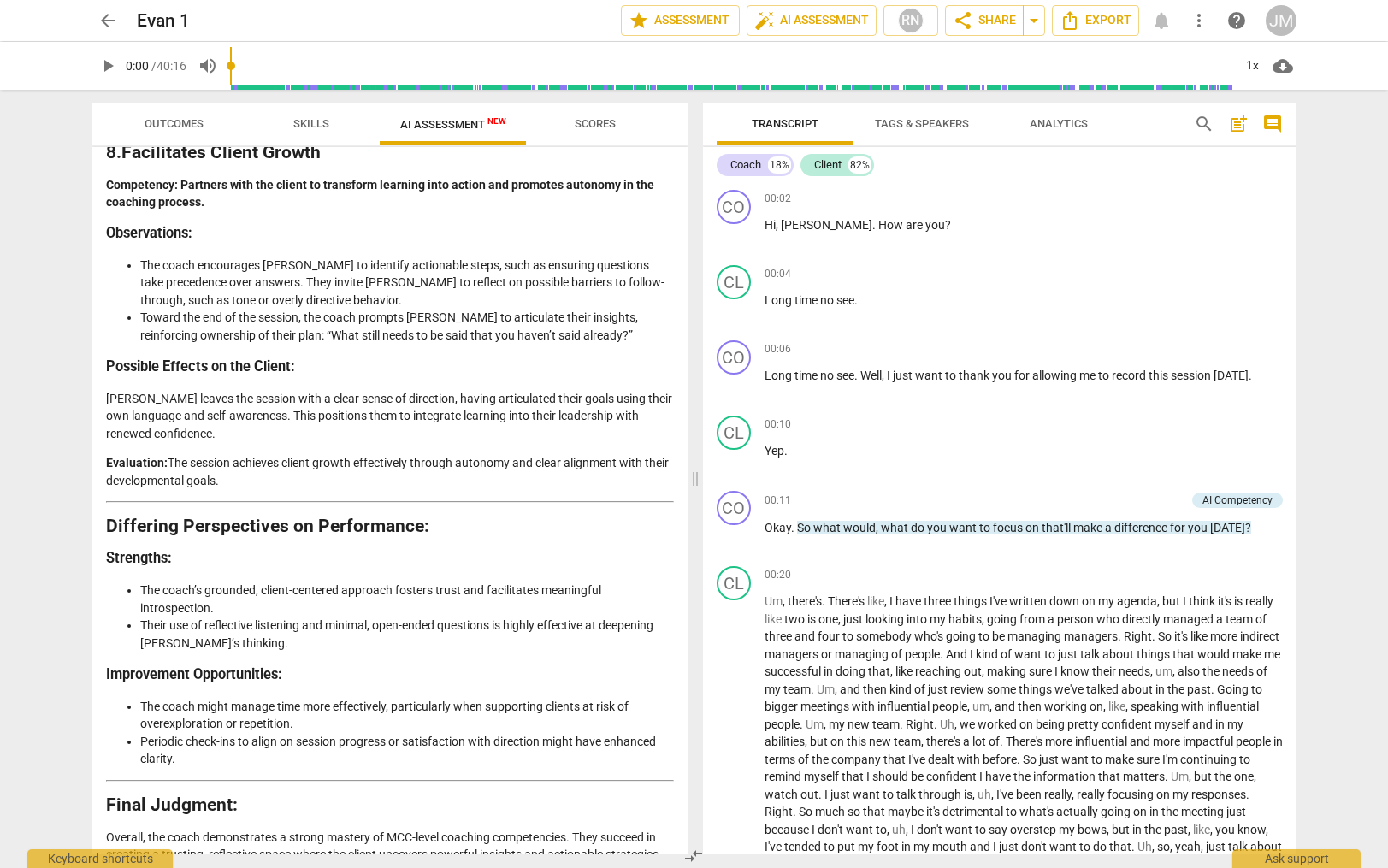
click at [1055, 124] on span "Analytics" at bounding box center [1058, 123] width 58 height 12
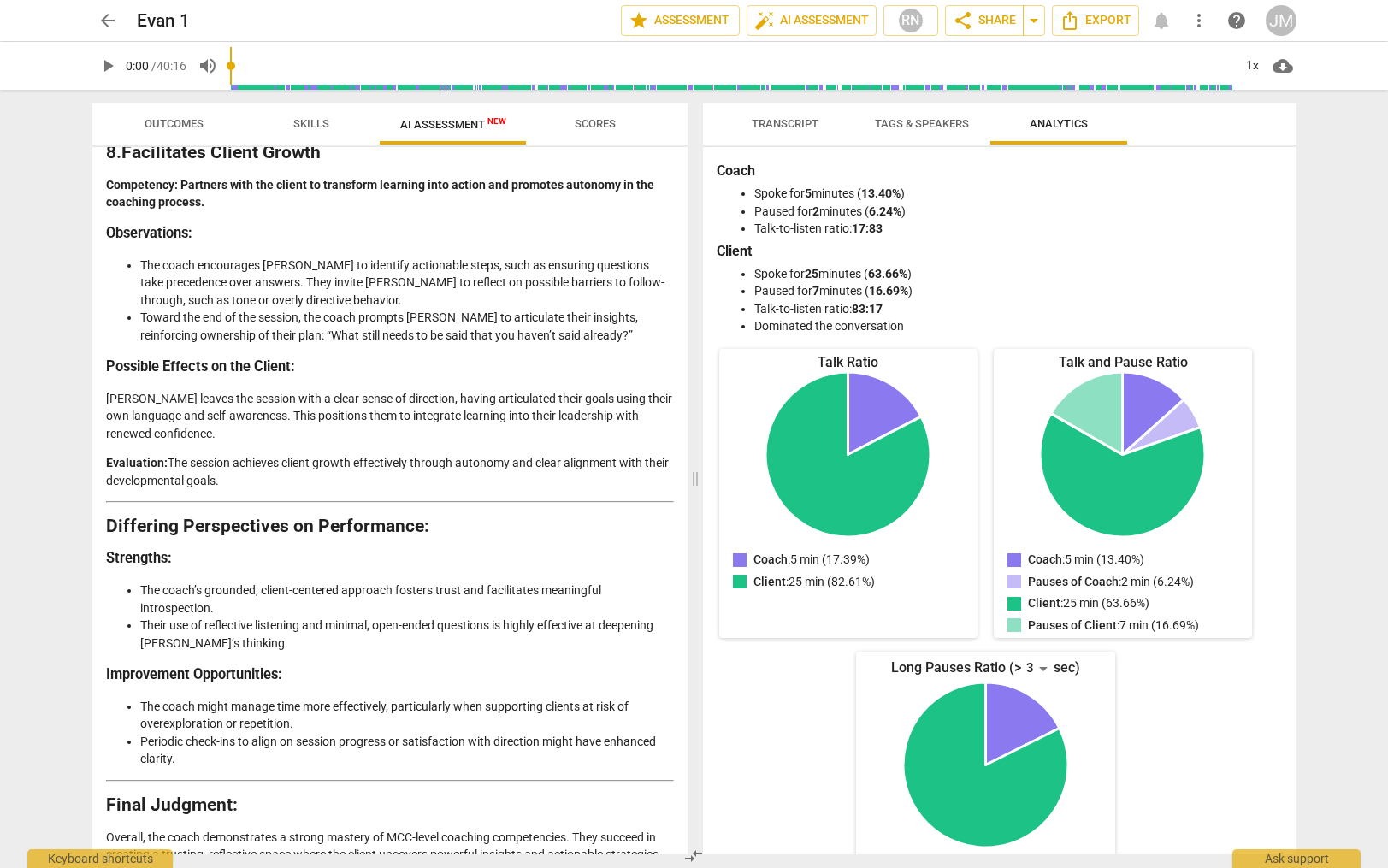
click at [107, 20] on span "arrow_back" at bounding box center [107, 20] width 21 height 20
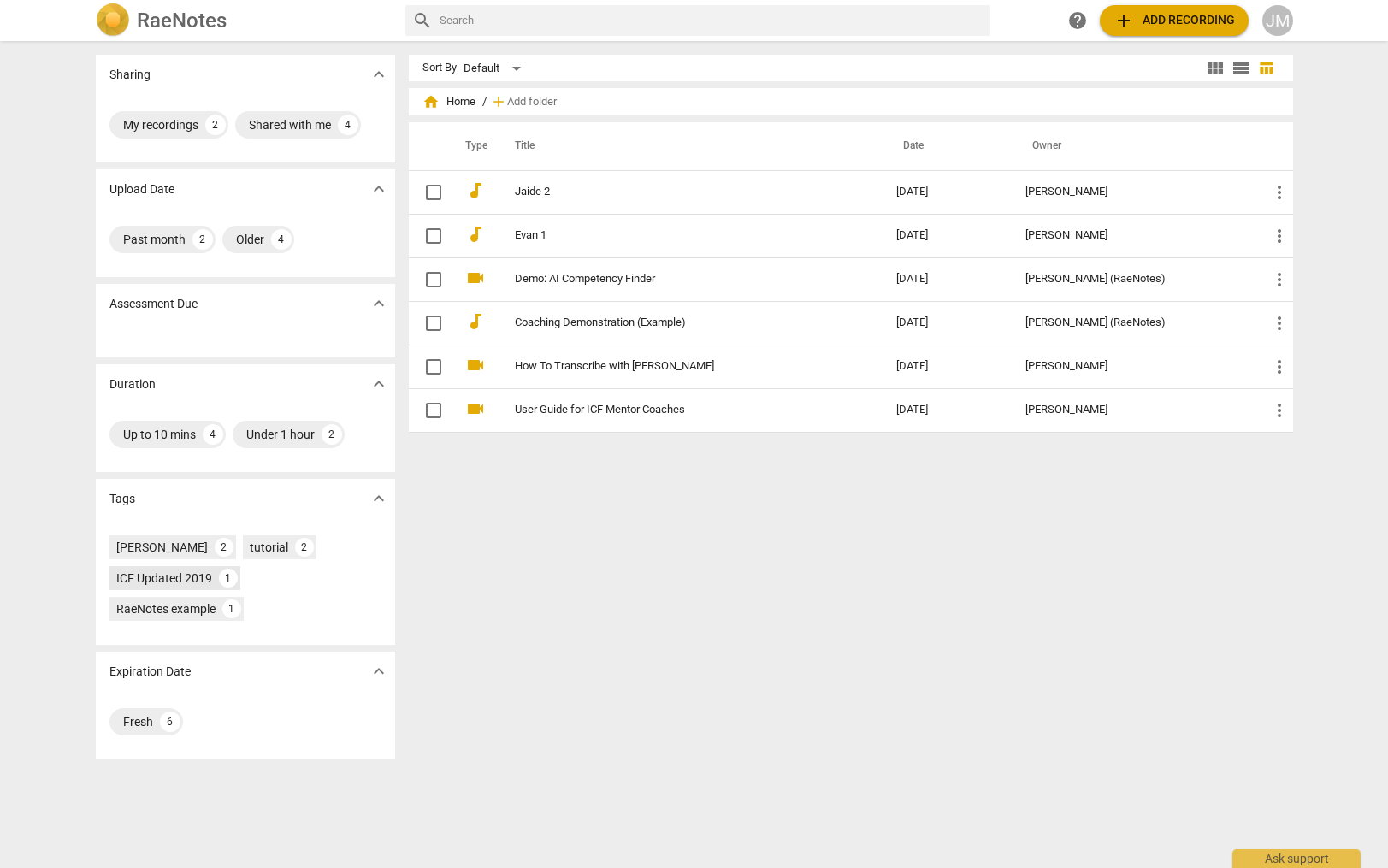
click at [196, 573] on div "ICF Updated 2019" at bounding box center [163, 577] width 95 height 17
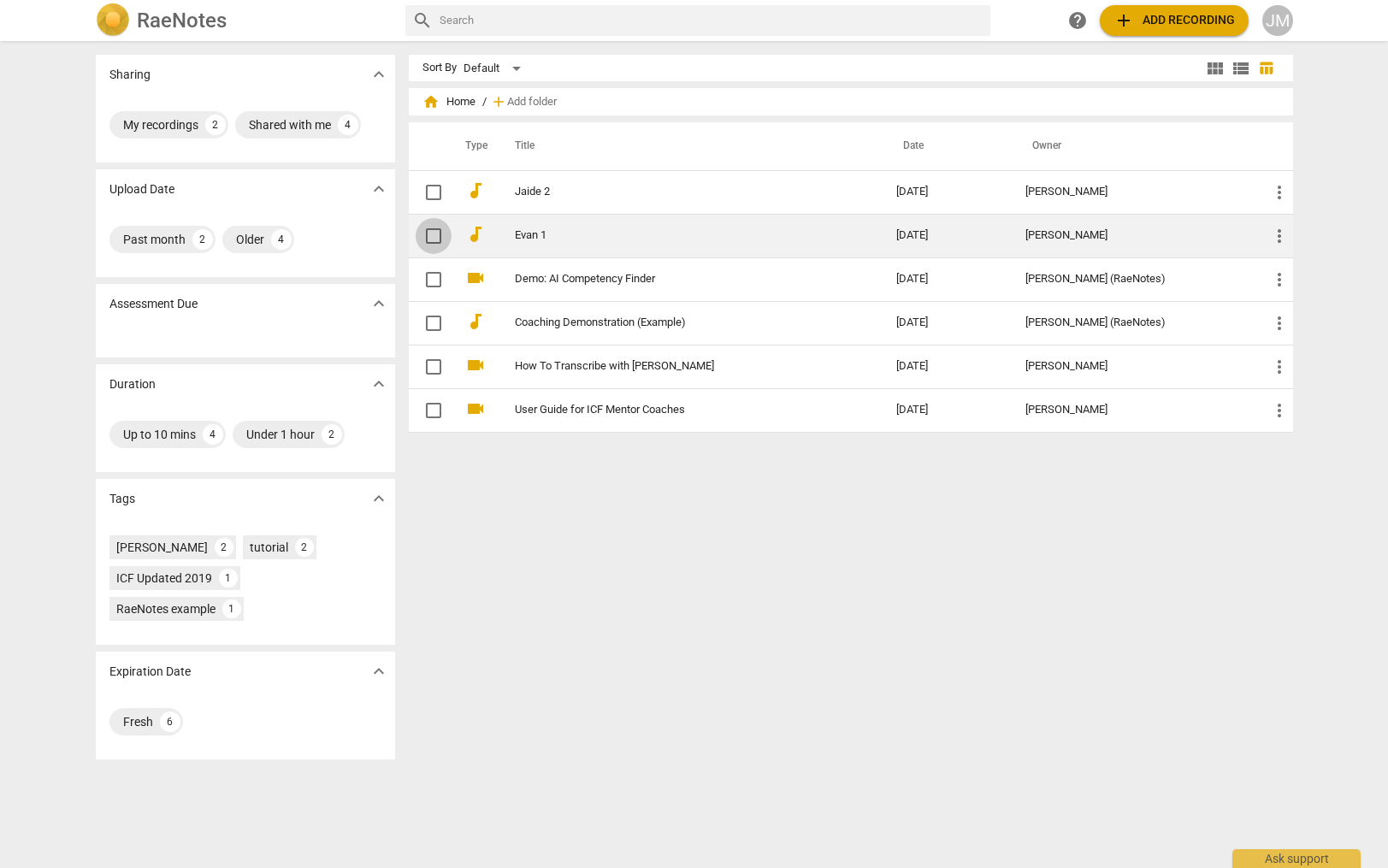
click at [428, 235] on input "checkbox" at bounding box center [433, 235] width 36 height 20
checkbox input "false"
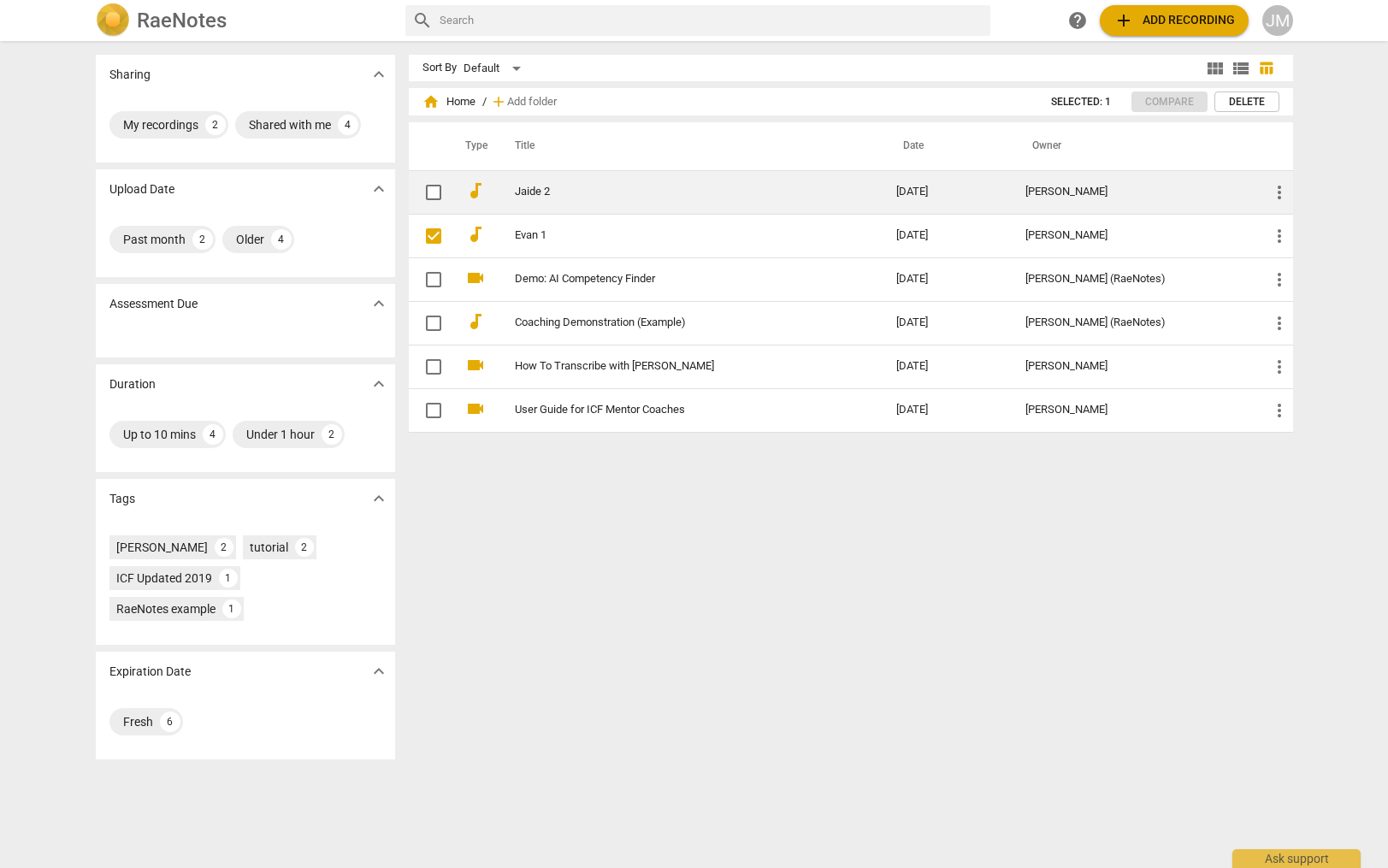
click at [432, 200] on input "checkbox" at bounding box center [433, 192] width 36 height 20
checkbox input "false"
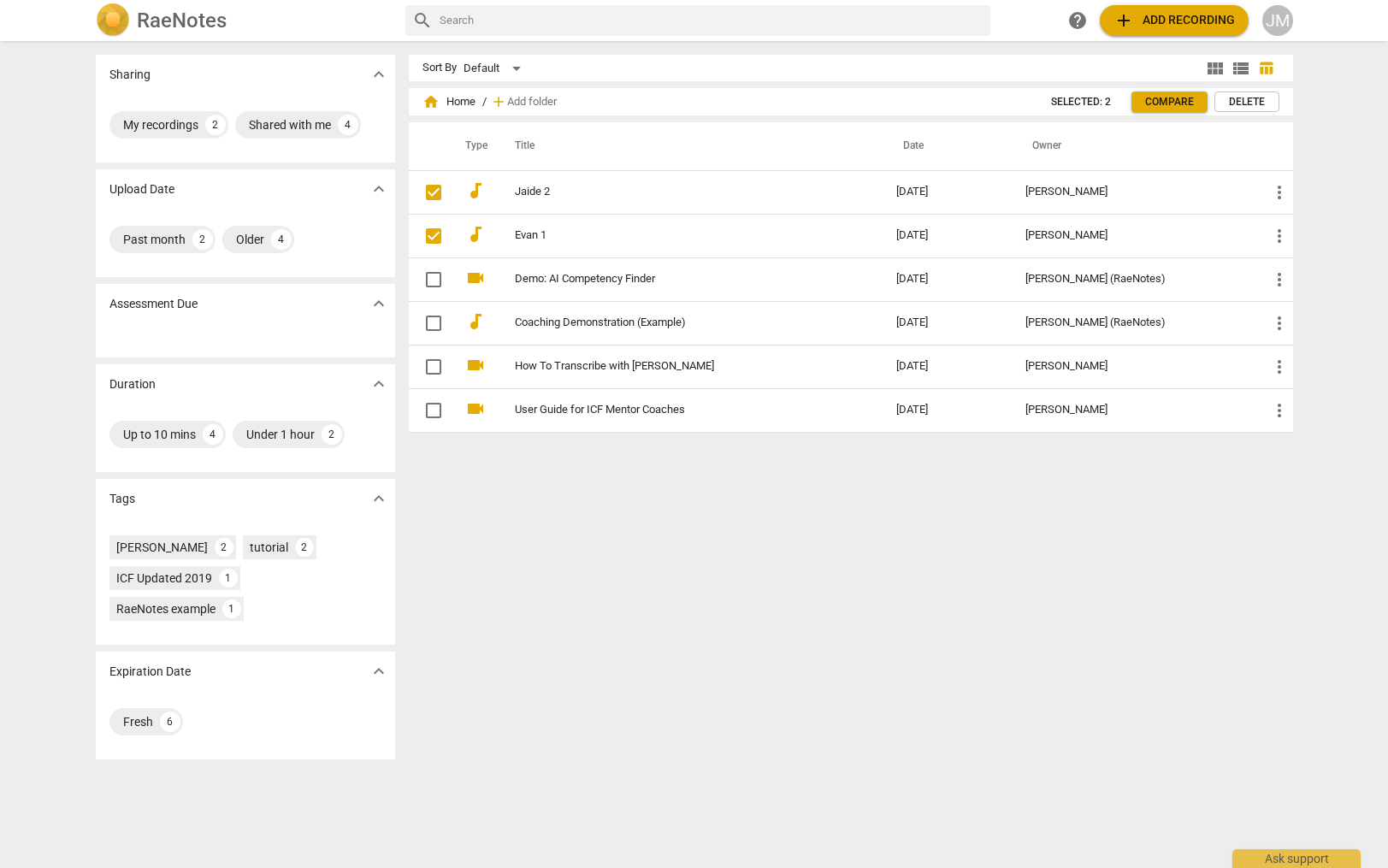
click at [1167, 105] on span "Compare" at bounding box center [1170, 102] width 49 height 14
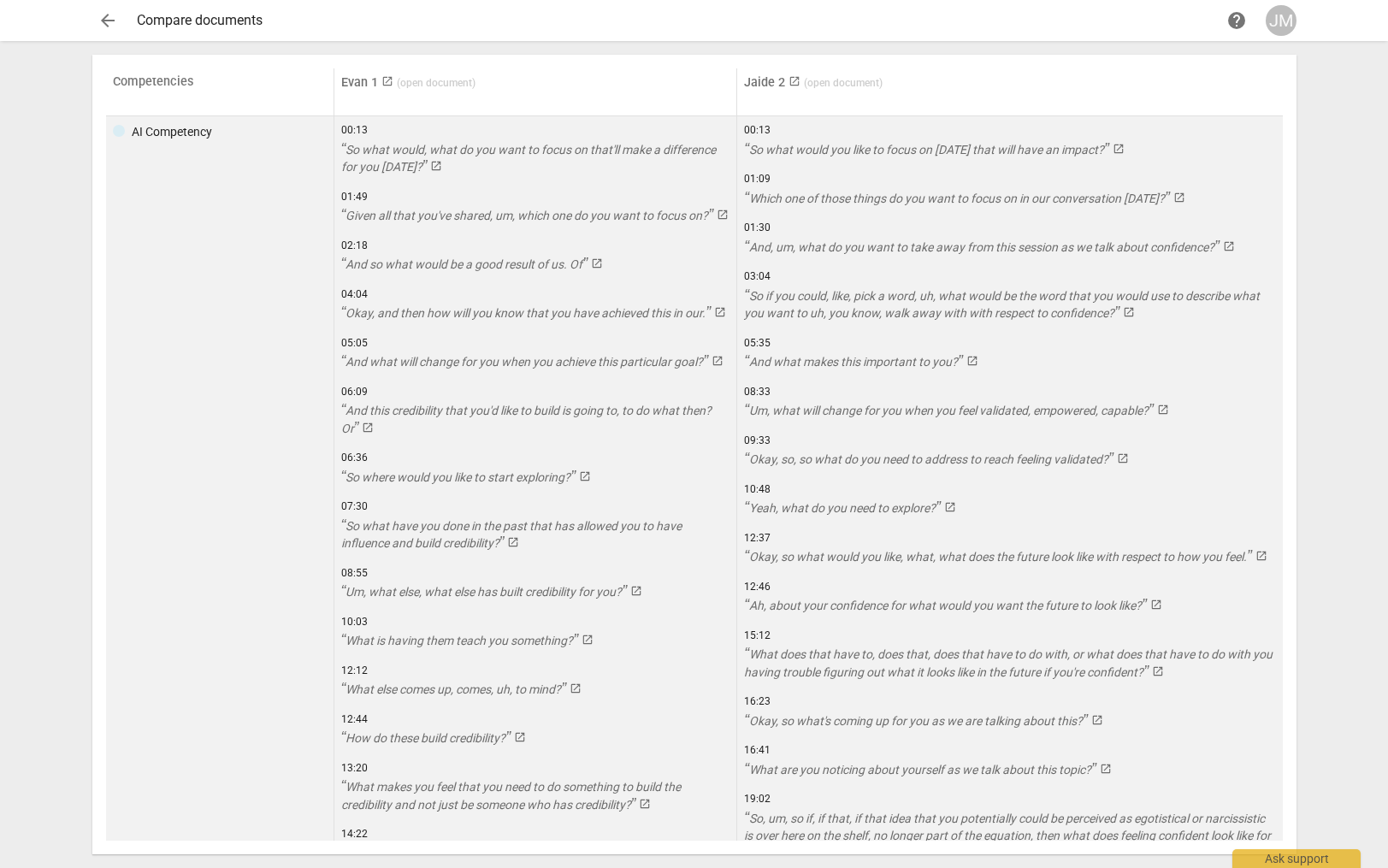
click at [170, 134] on div "AI Competency" at bounding box center [172, 132] width 80 height 18
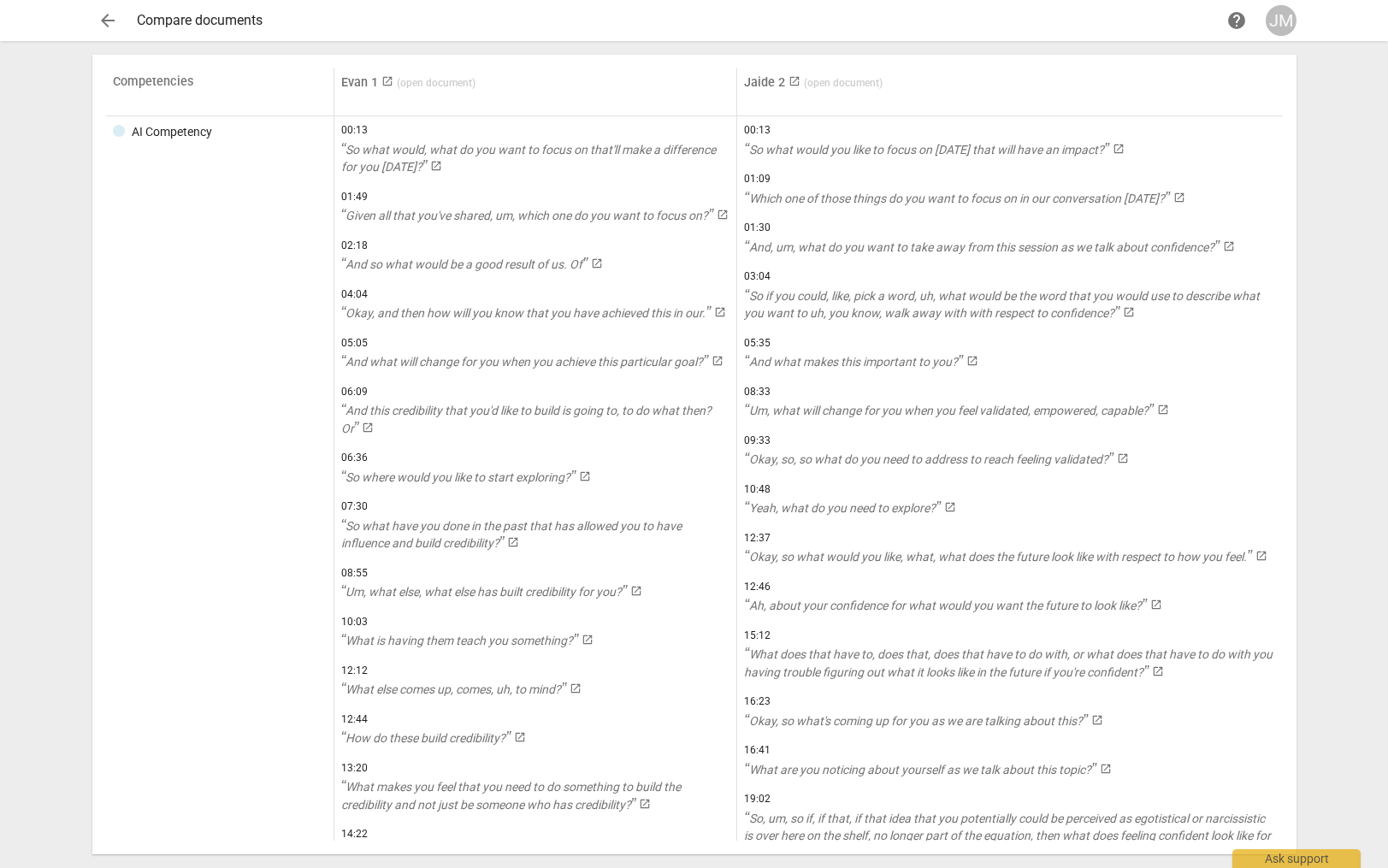
click at [109, 23] on span "arrow_back" at bounding box center [107, 20] width 21 height 20
